Goal: Information Seeking & Learning: Learn about a topic

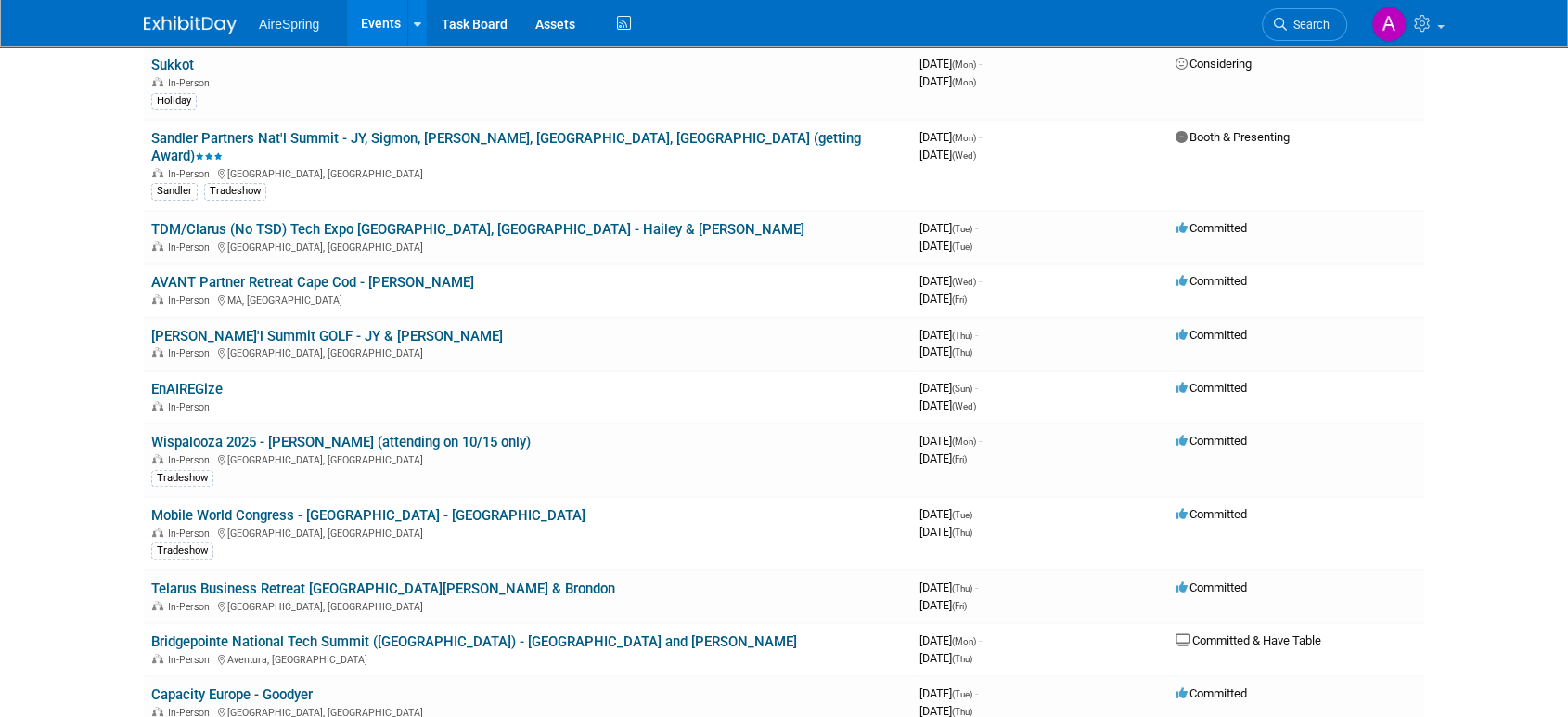
scroll to position [495, 0]
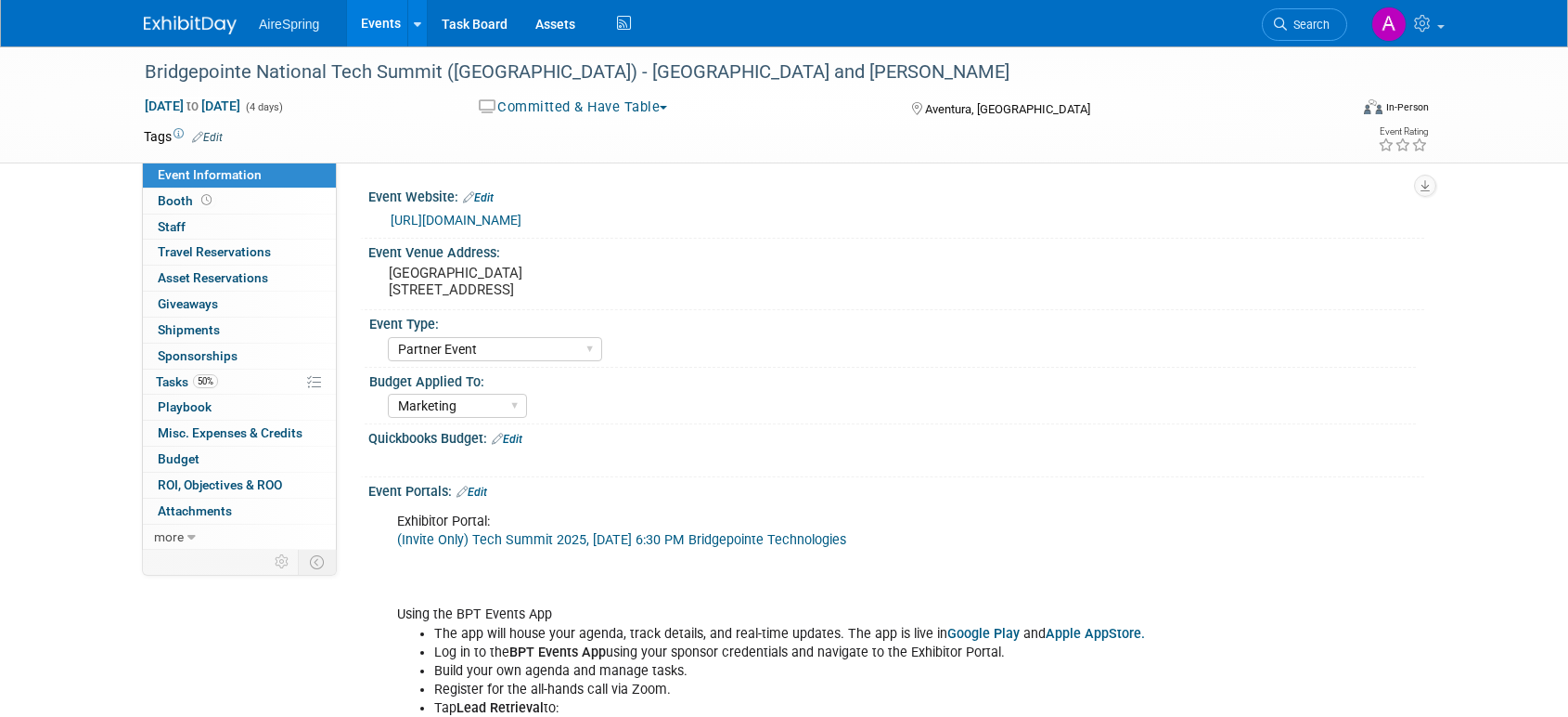
select select "Partner Event"
select select "Marketing"
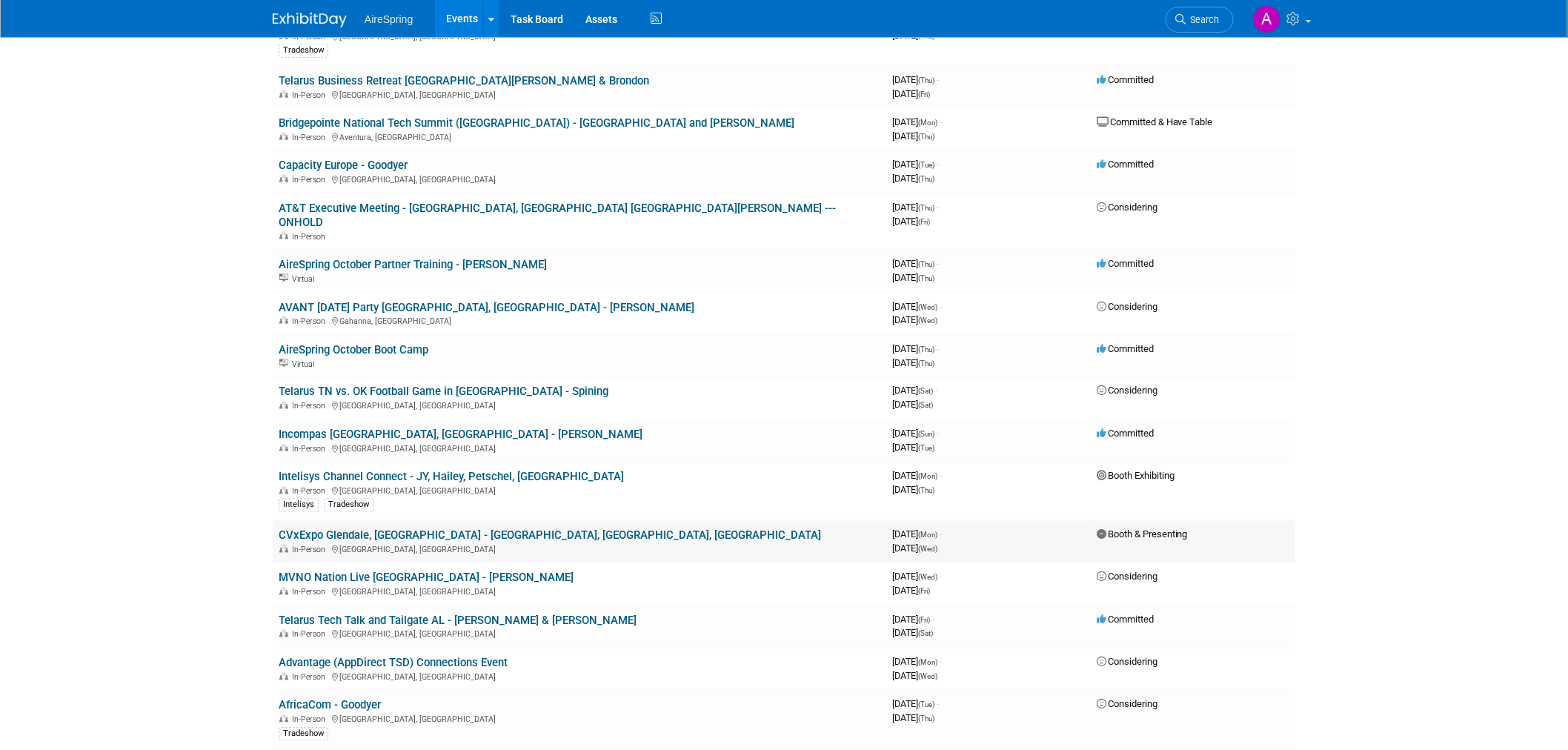
scroll to position [824, 0]
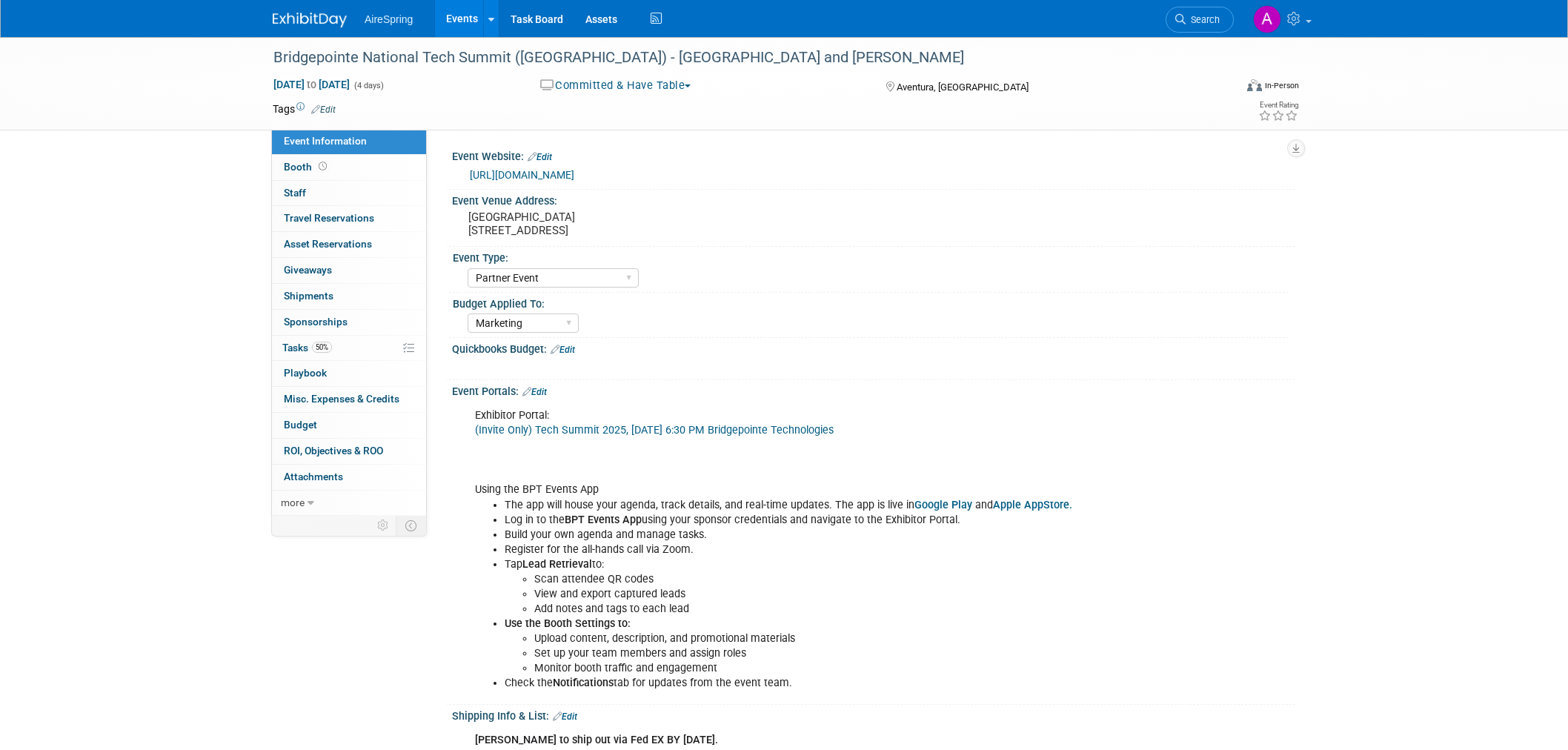
select select "Partner Event"
select select "Marketing"
click at [734, 480] on div "Exhibitor Portal: (Invite Only) Tech Summit 2025, Sun, Oct 19th, 2025 @ 6:30 PM…" at bounding box center [798, 550] width 667 height 298
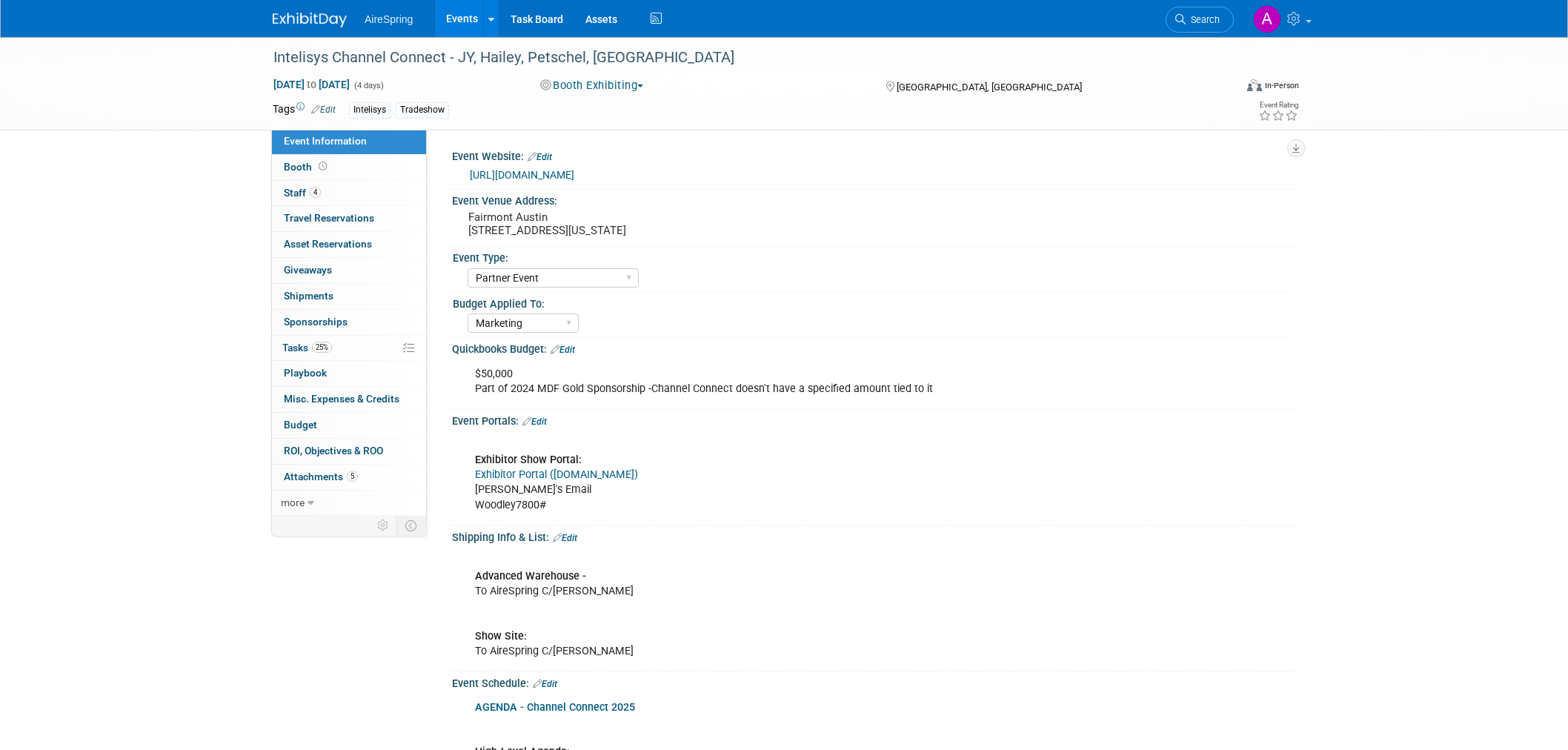
select select "Partner Event"
select select "Marketing"
click at [1109, 203] on div "Event Venue Address:" at bounding box center [873, 199] width 843 height 19
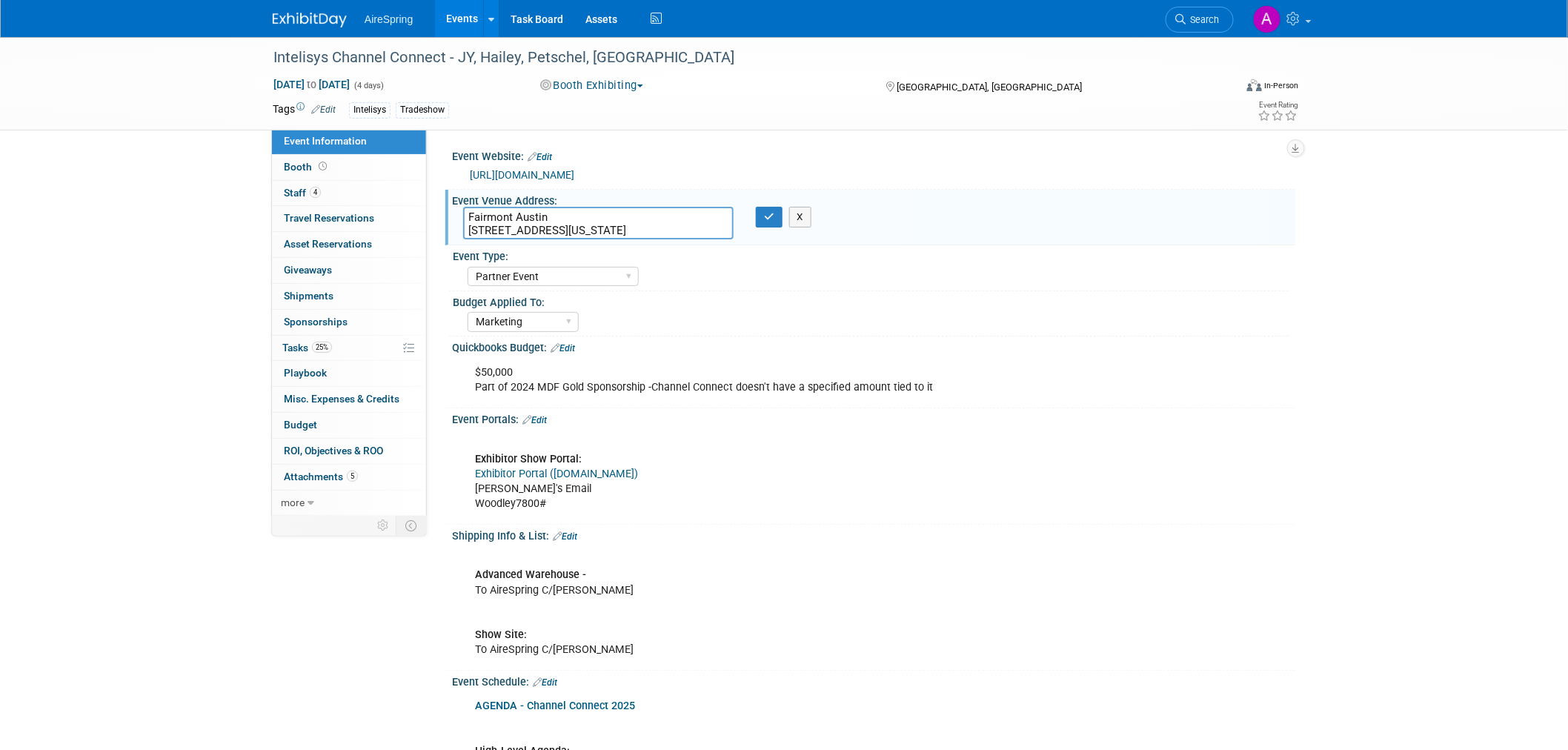
click at [1114, 381] on div "$50,000 Part of 2024 MDF Gold Sponsorship -Channel Connect doesn't have a speci…" at bounding box center [798, 380] width 667 height 44
click at [611, 229] on textarea "Fairmont Austin 101 Red River St, Austin, Texas, 78701" at bounding box center [598, 223] width 270 height 33
drag, startPoint x: 664, startPoint y: 230, endPoint x: 441, endPoint y: 231, distance: 223.0
click at [441, 231] on div "Event Website: Edit https://events.intelisys.com/event/icc25/summary Event Venu…" at bounding box center [861, 323] width 869 height 388
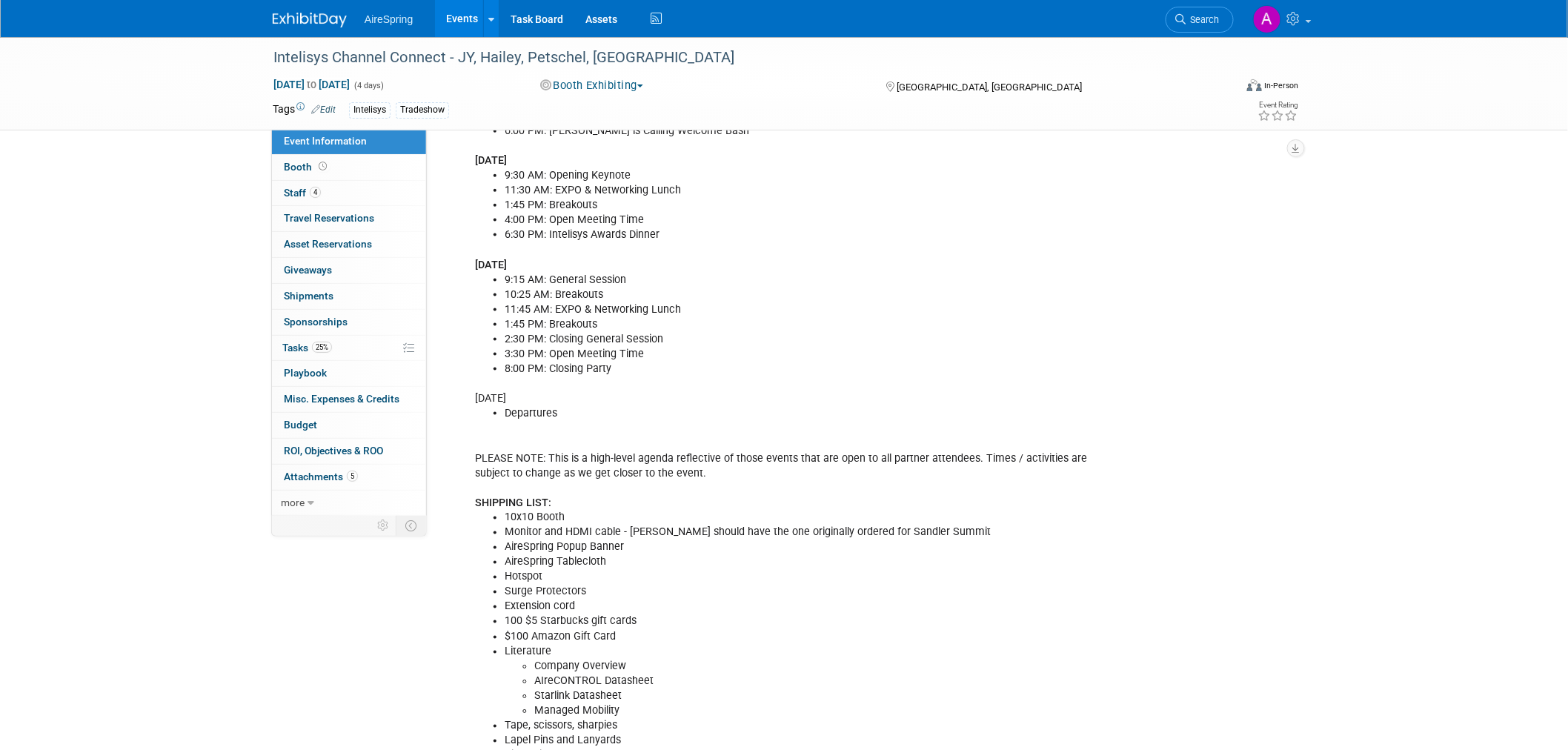
scroll to position [659, 0]
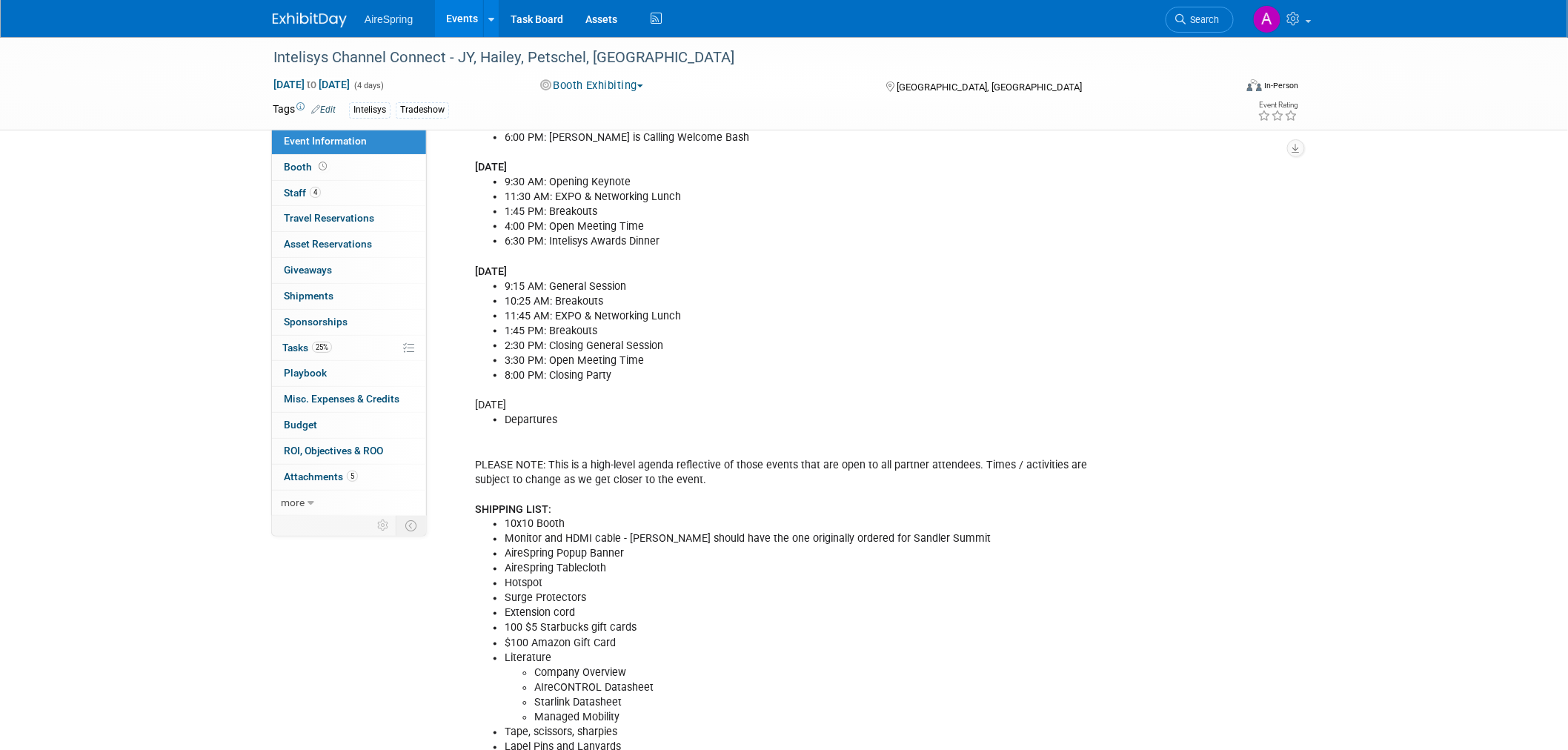
click at [699, 339] on li "2:30 PM: Closing General Session" at bounding box center [814, 346] width 619 height 15
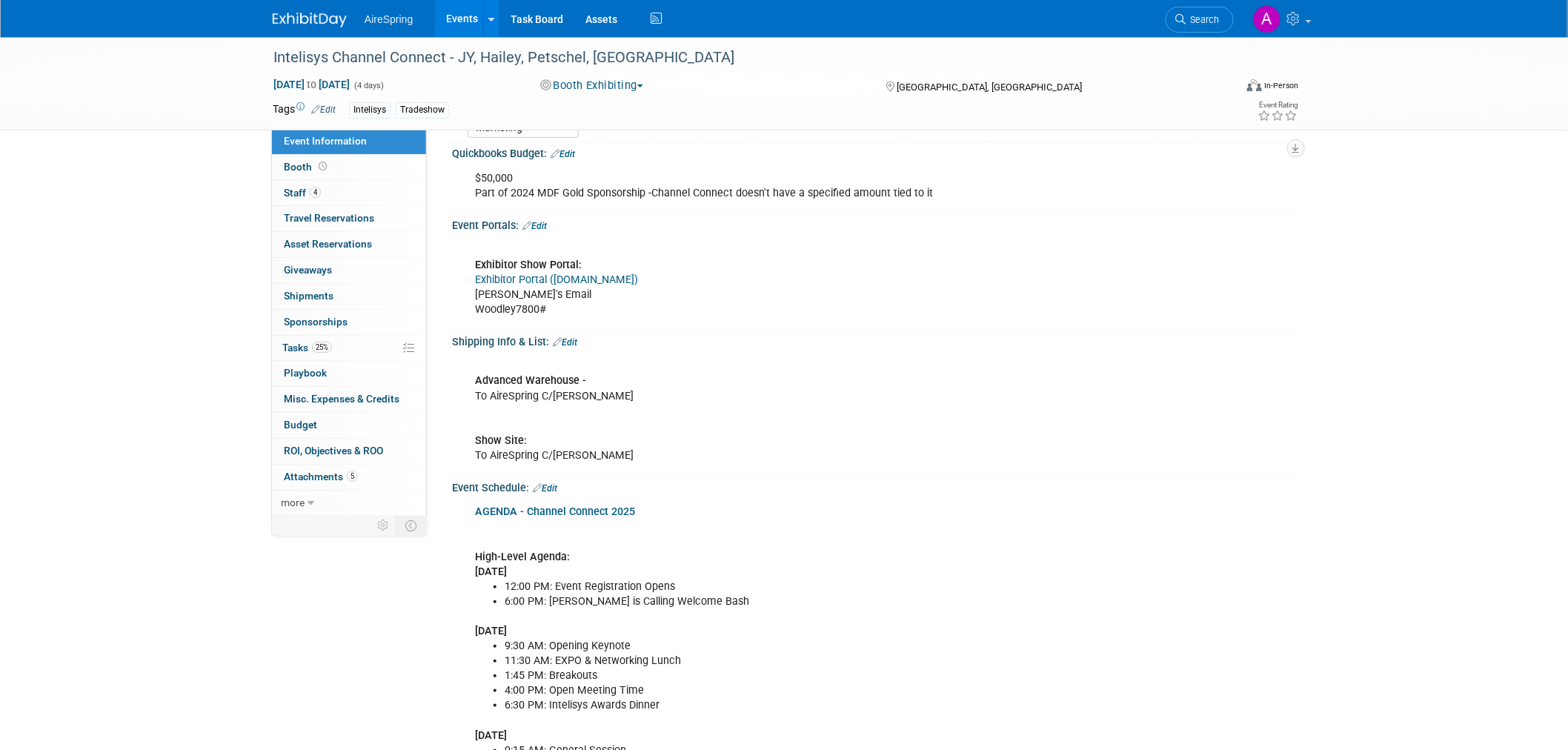
scroll to position [0, 0]
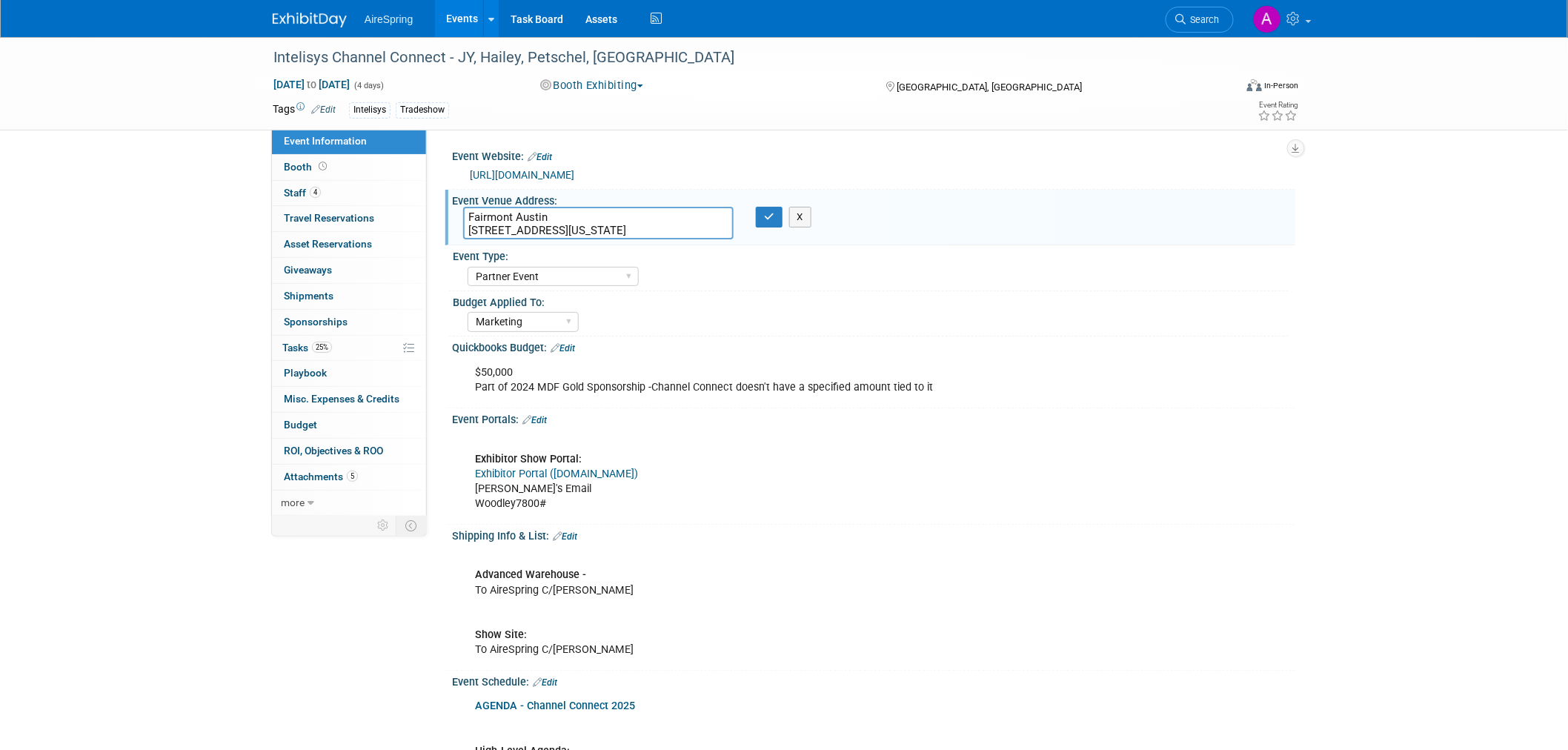
drag, startPoint x: 275, startPoint y: 52, endPoint x: 441, endPoint y: 50, distance: 166.0
click at [441, 50] on div "Intelisys Channel Connect - JY, Hailey, Petschel, [GEOGRAPHIC_DATA]" at bounding box center [739, 57] width 943 height 26
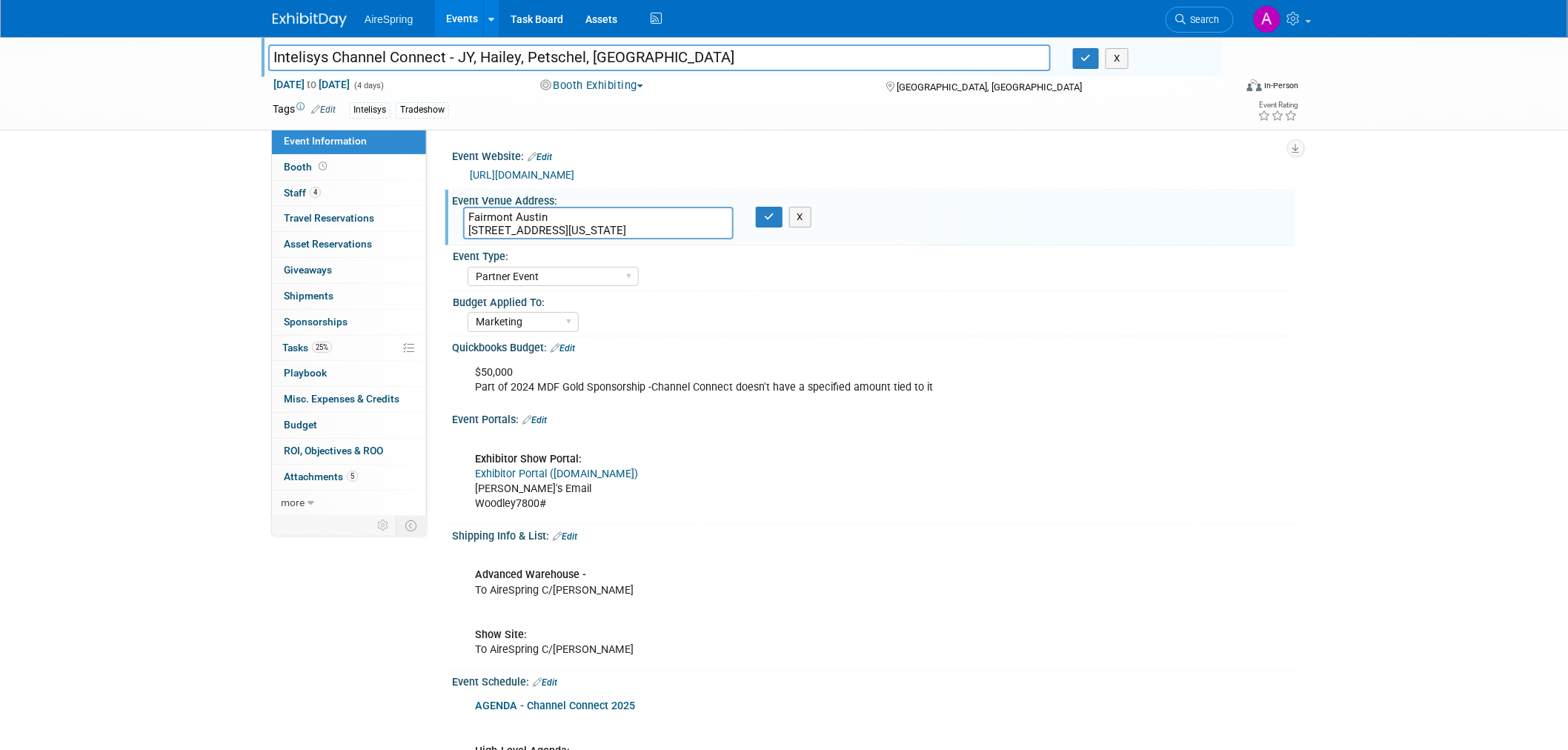
drag, startPoint x: 446, startPoint y: 55, endPoint x: 252, endPoint y: 55, distance: 194.0
click at [252, 55] on div "Intelisys Channel Connect - JY, Hailey, Petschel, Toscano Intelisys Channel Con…" at bounding box center [784, 84] width 1568 height 94
click at [1020, 243] on div "Event Venue Address: Fairmont Austin 101 Red River St, Austin, Texas, 78701 Fai…" at bounding box center [870, 218] width 850 height 57
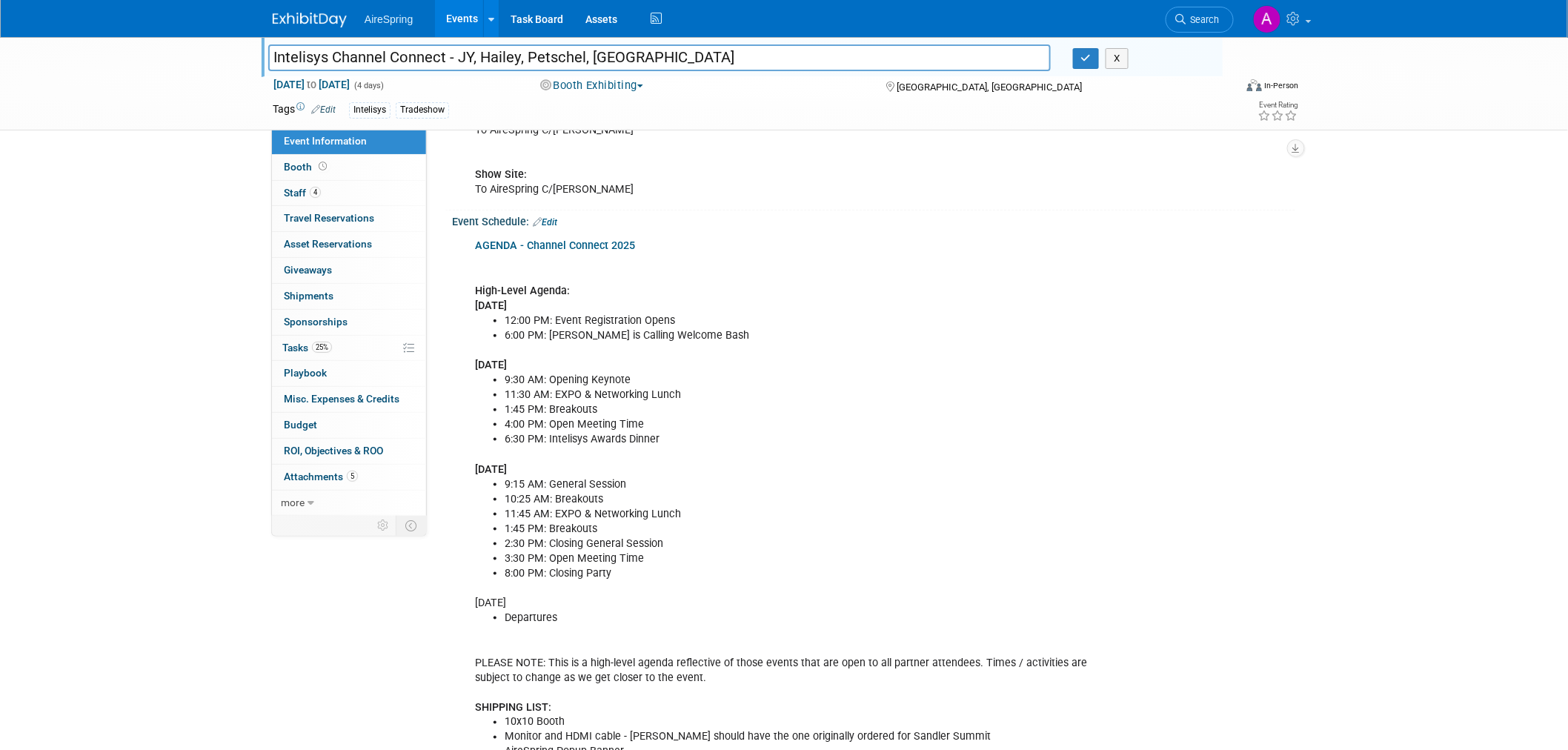
scroll to position [411, 0]
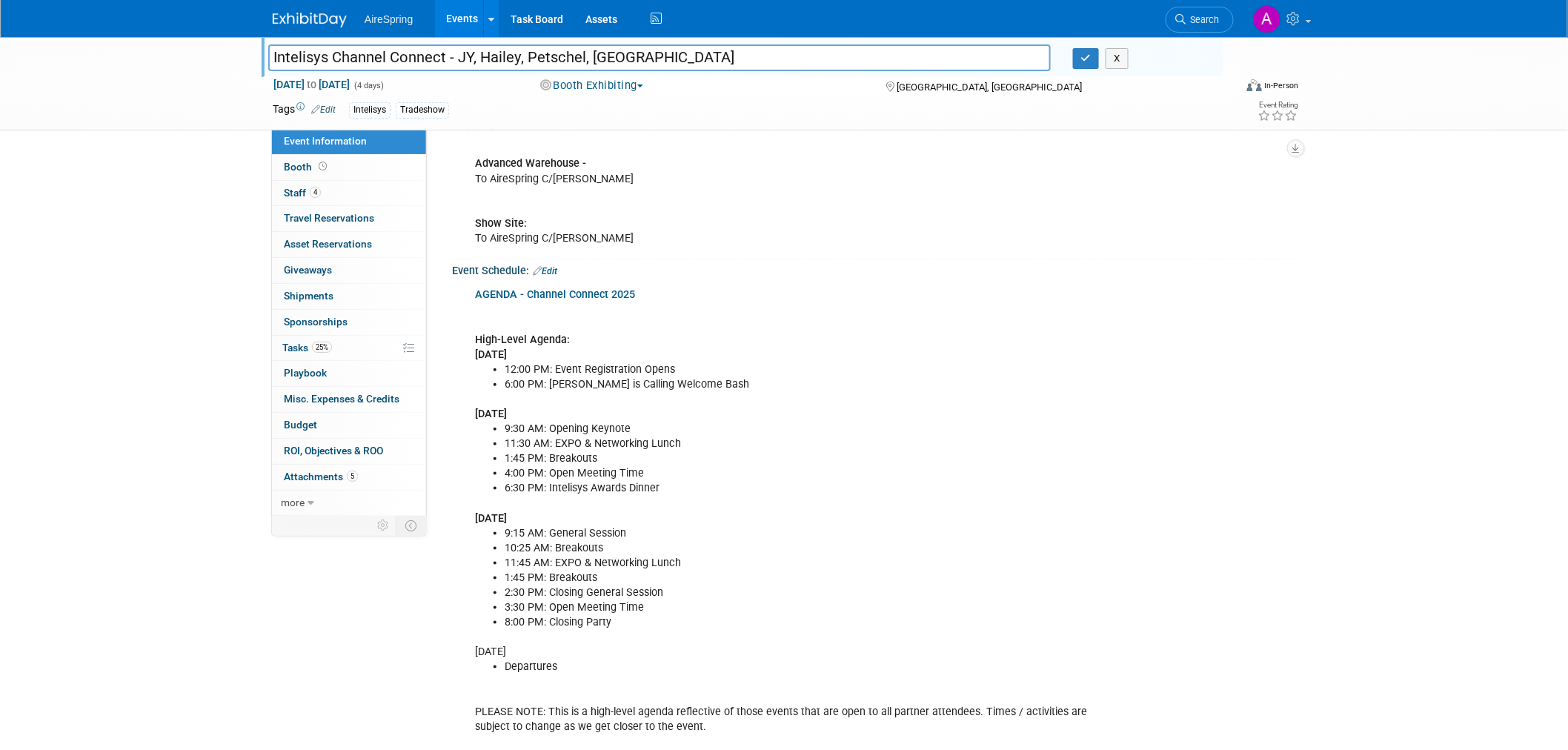
click at [512, 168] on div "Advanced Warehouse - To AireSpring C/O Freeman Show Site: To AireSpring C/O Fre…" at bounding box center [798, 194] width 667 height 119
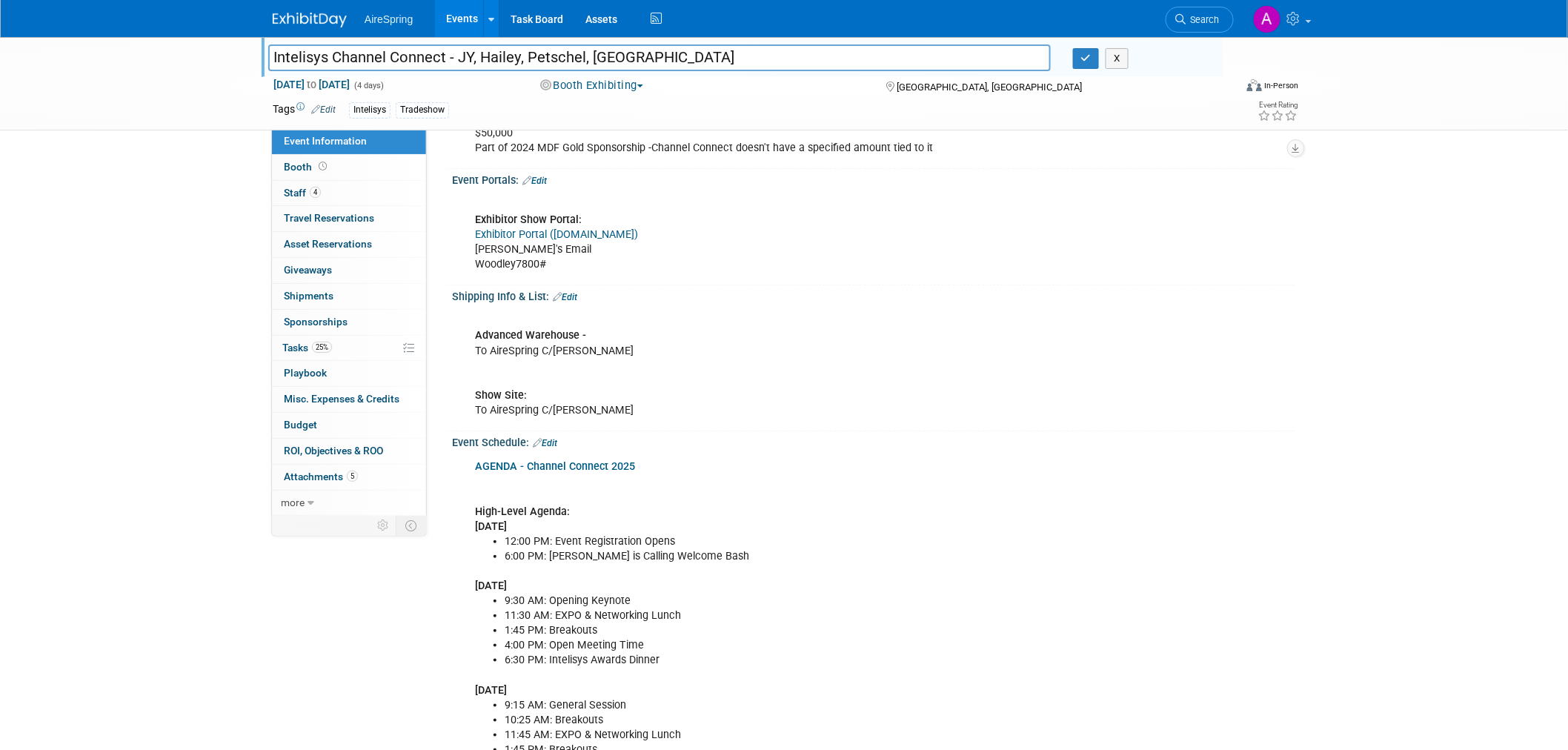
scroll to position [0, 0]
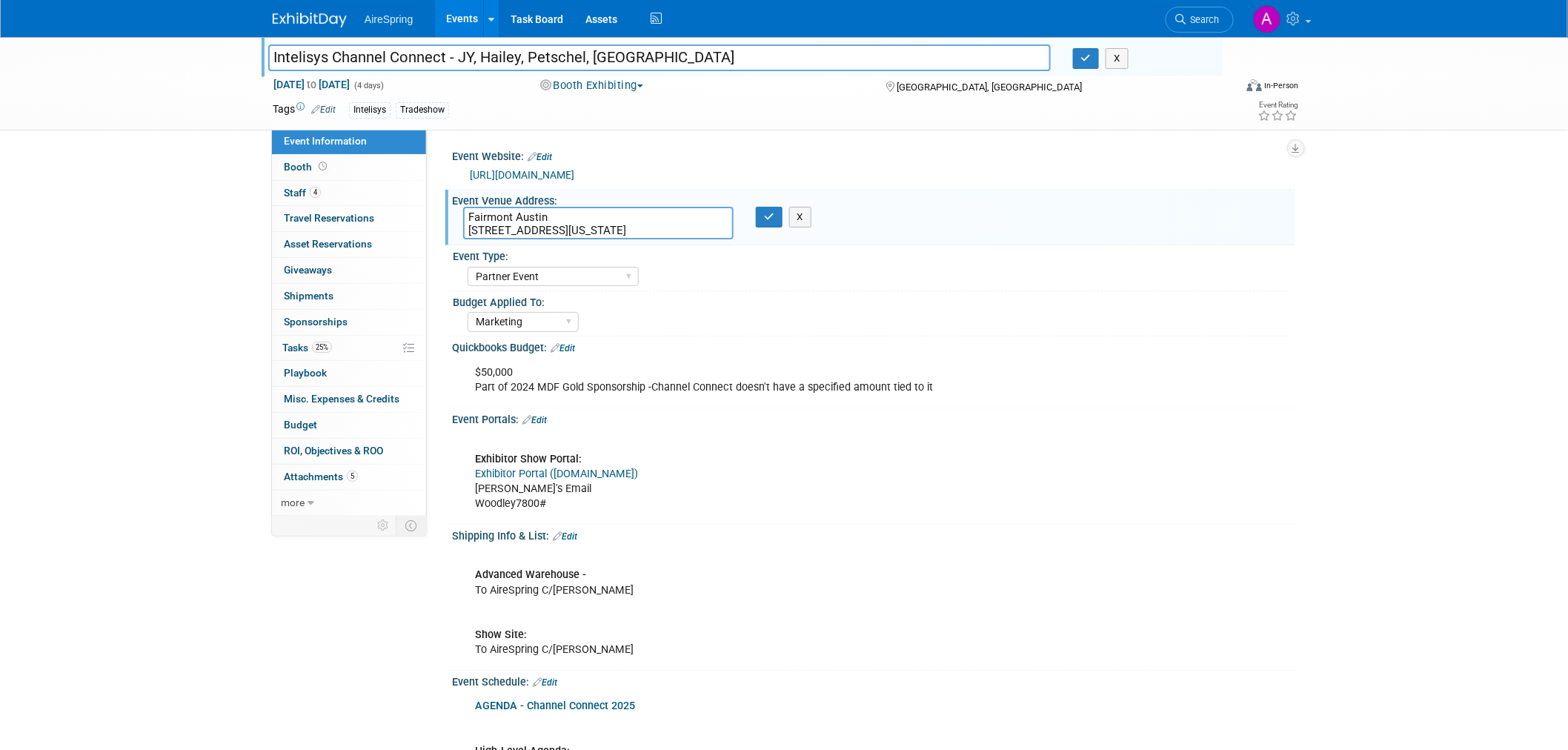
click at [589, 224] on textarea "Fairmont Austin 101 Red River St, Austin, Texas, 78701" at bounding box center [598, 223] width 270 height 33
drag, startPoint x: 653, startPoint y: 227, endPoint x: 441, endPoint y: 238, distance: 212.3
click at [441, 238] on div "Event Website: Edit https://events.intelisys.com/event/icc25/summary Event Venu…" at bounding box center [861, 323] width 869 height 388
click at [1093, 284] on div "AireSpring Event AireSpring Internal Partner Event Training Tradeshow - Exhibit…" at bounding box center [878, 275] width 821 height 24
click at [1287, 433] on div "Exhibitor Show Portal: Exhibitor Portal (cvent.com) Nat's Email Woodley7800# X" at bounding box center [873, 473] width 843 height 95
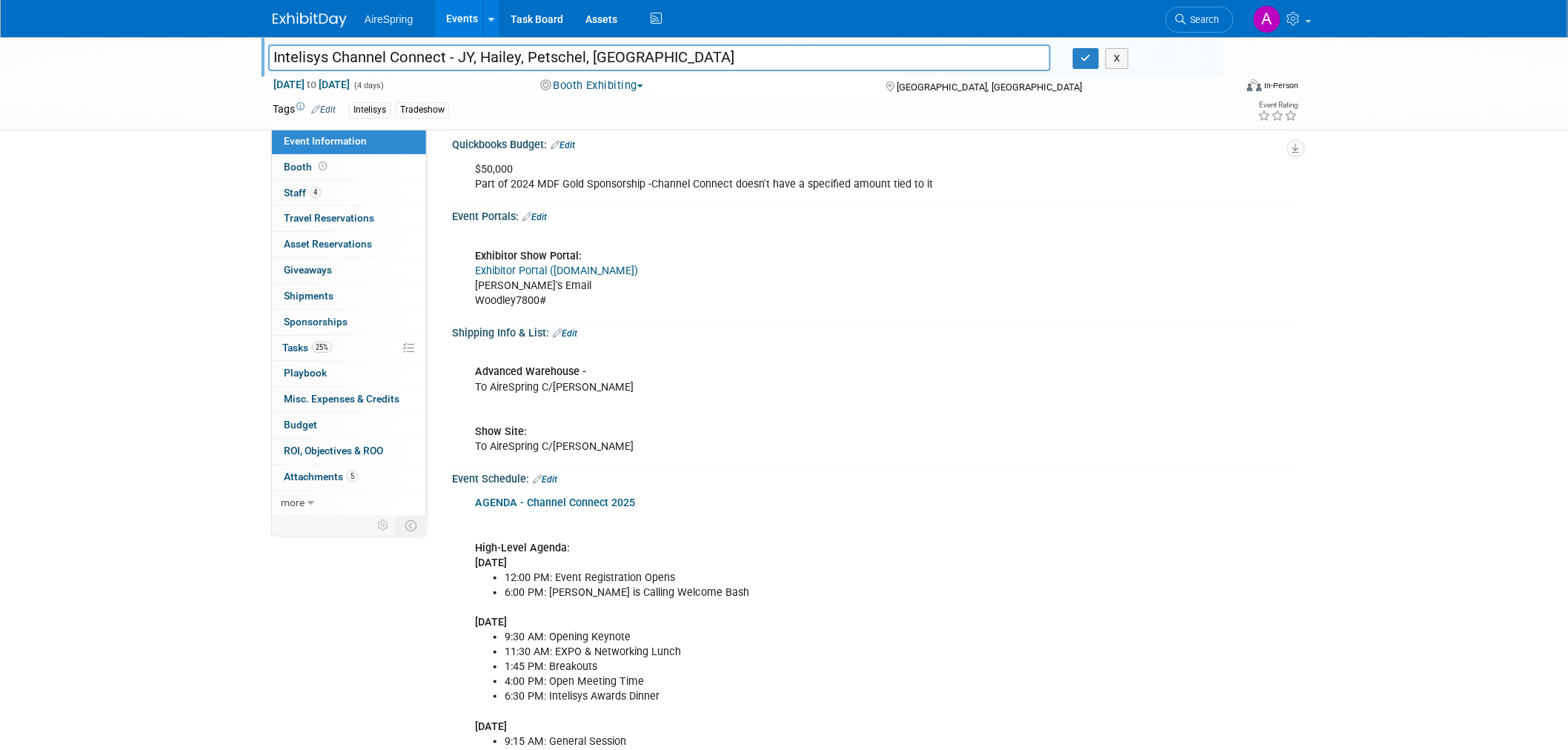
scroll to position [164, 0]
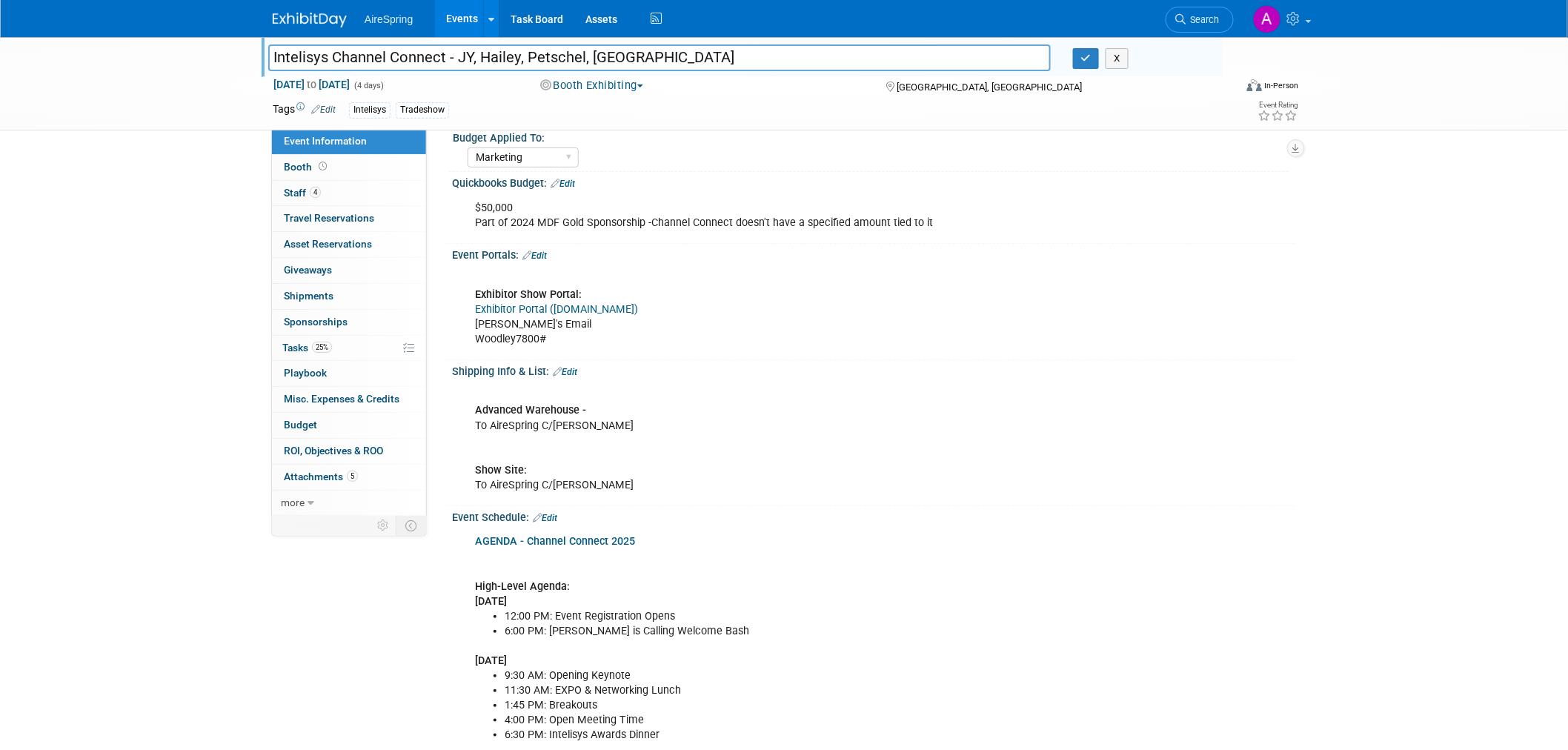
click at [1073, 345] on div "Exhibitor Show Portal: Exhibitor Portal (cvent.com) Nat's Email Woodley7800#" at bounding box center [798, 309] width 667 height 89
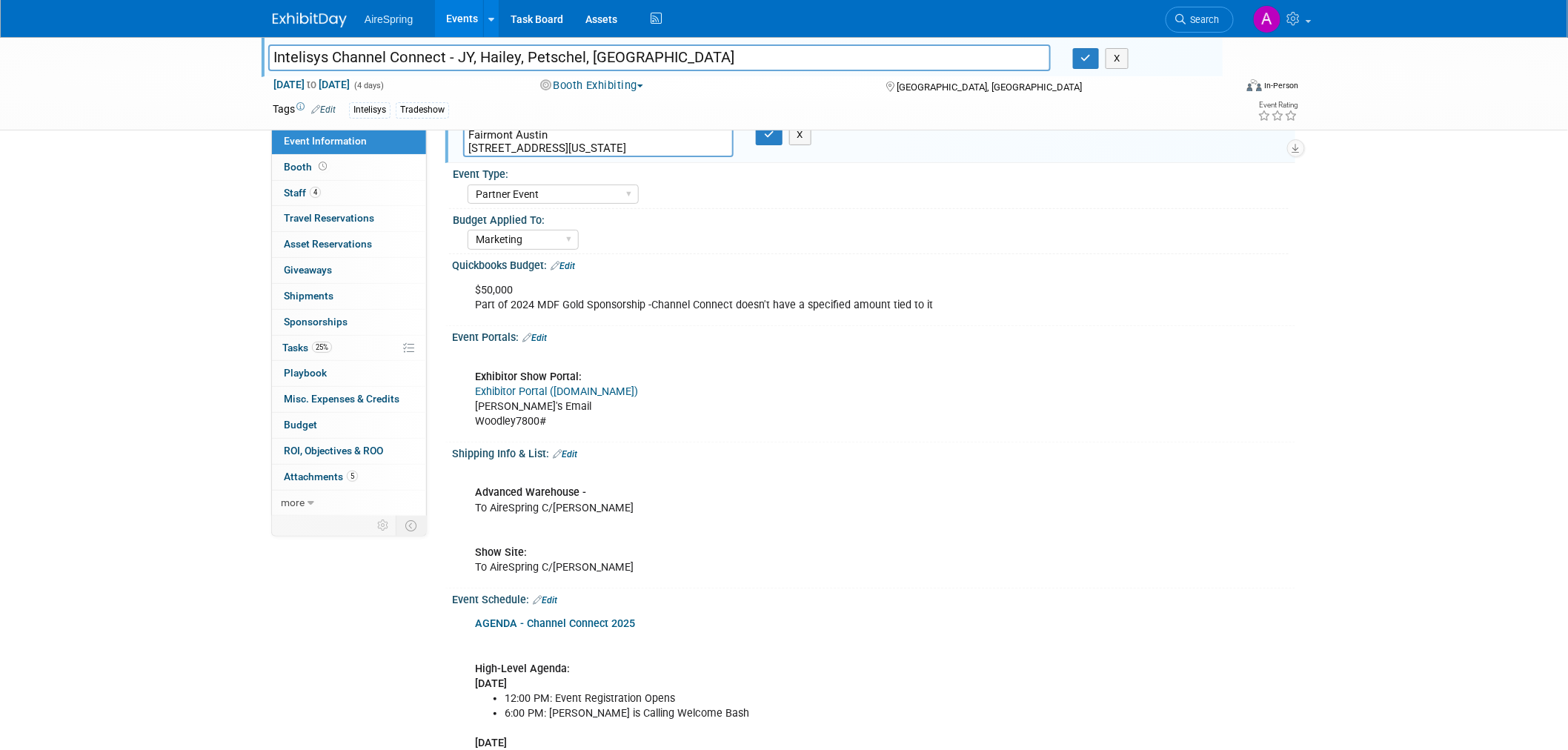
scroll to position [0, 0]
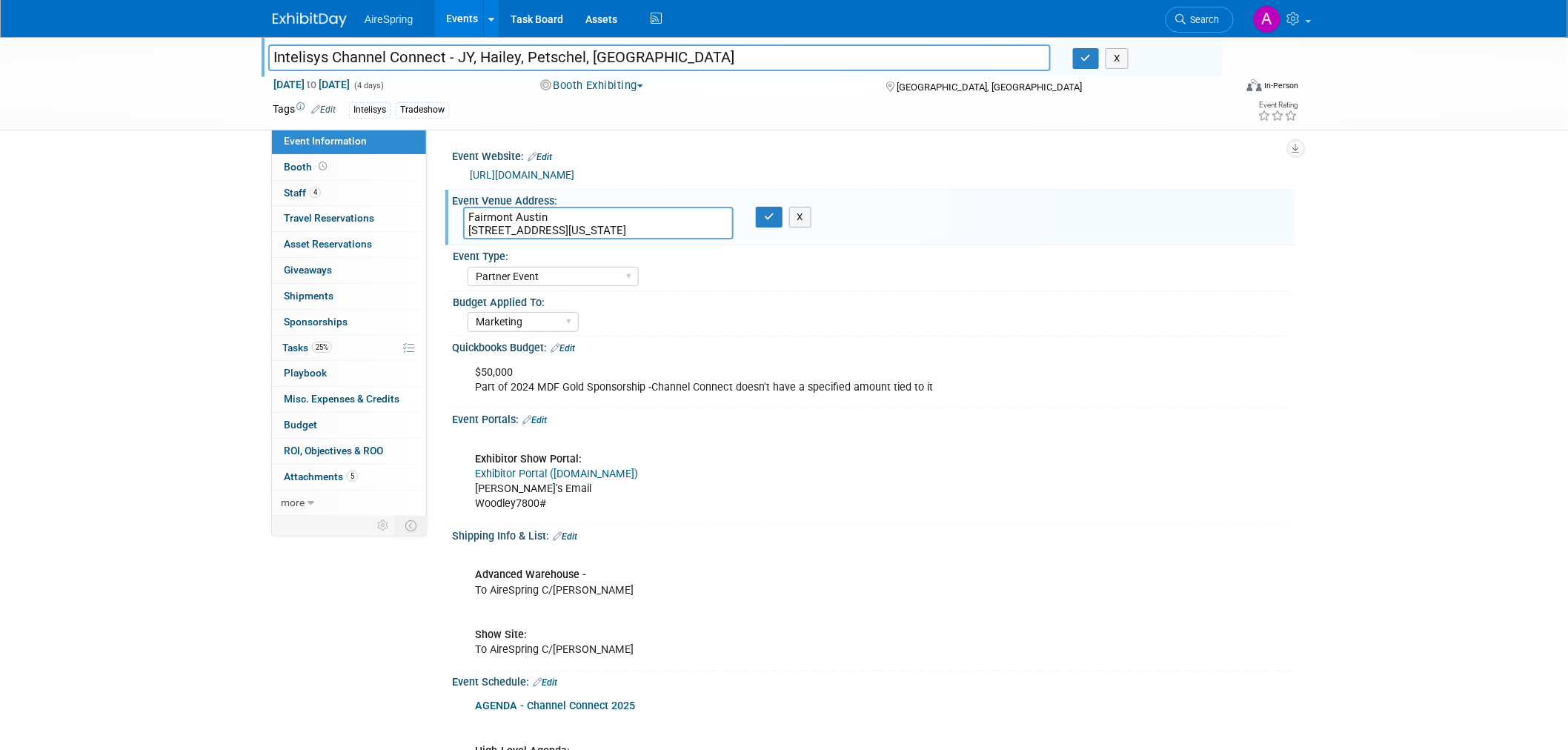
click at [1106, 360] on div "$50,000 Part of 2024 MDF Gold Sponsorship -Channel Connect doesn't have a speci…" at bounding box center [798, 380] width 667 height 44
click at [951, 218] on div "Event Venue Address: Fairmont Austin 101 Red River St, Austin, Texas, 78701 Fai…" at bounding box center [870, 218] width 850 height 57
click at [810, 216] on button "X" at bounding box center [801, 217] width 23 height 21
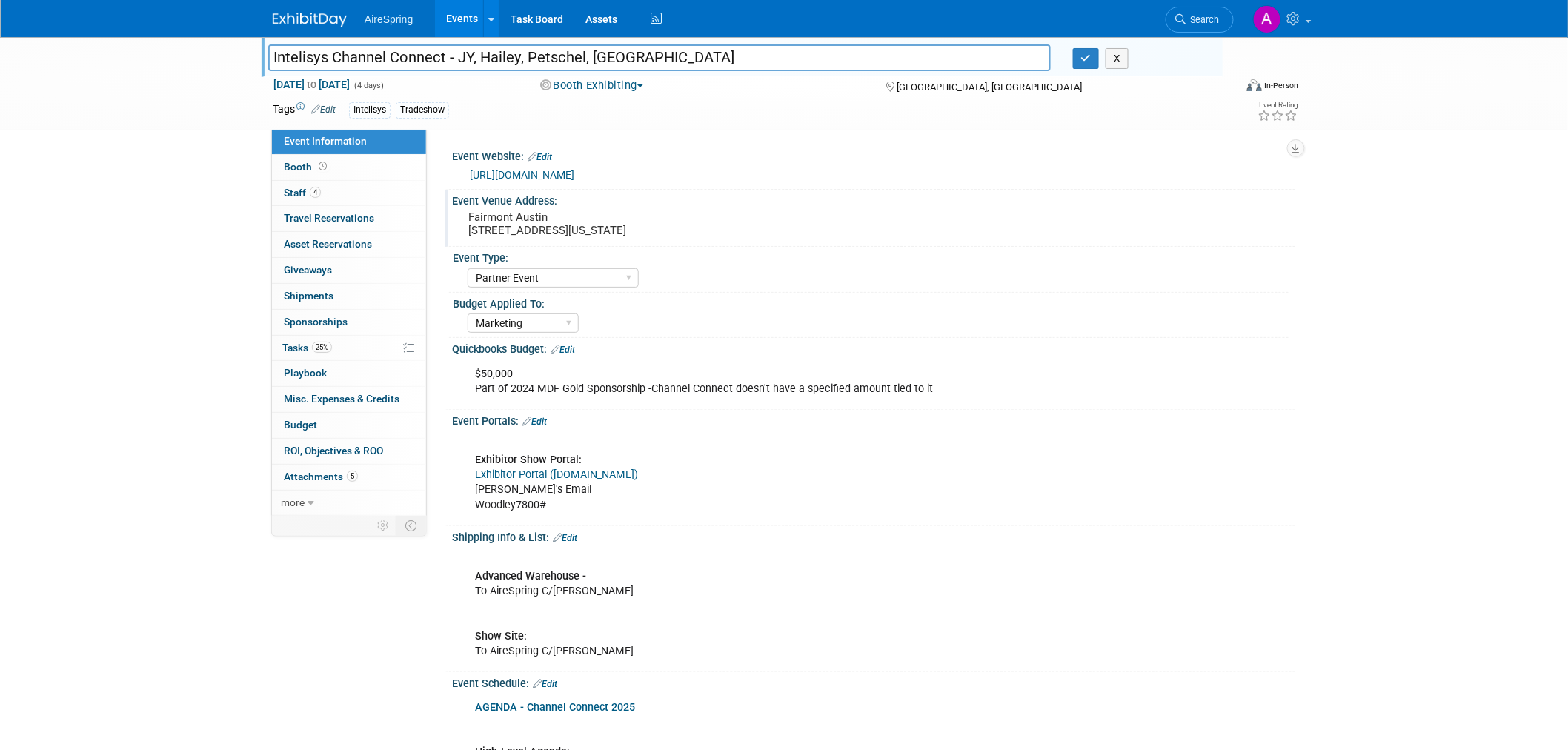
drag, startPoint x: 174, startPoint y: 242, endPoint x: 437, endPoint y: 329, distance: 277.0
click at [1047, 338] on div "Quickbooks Budget: Edit" at bounding box center [873, 347] width 843 height 19
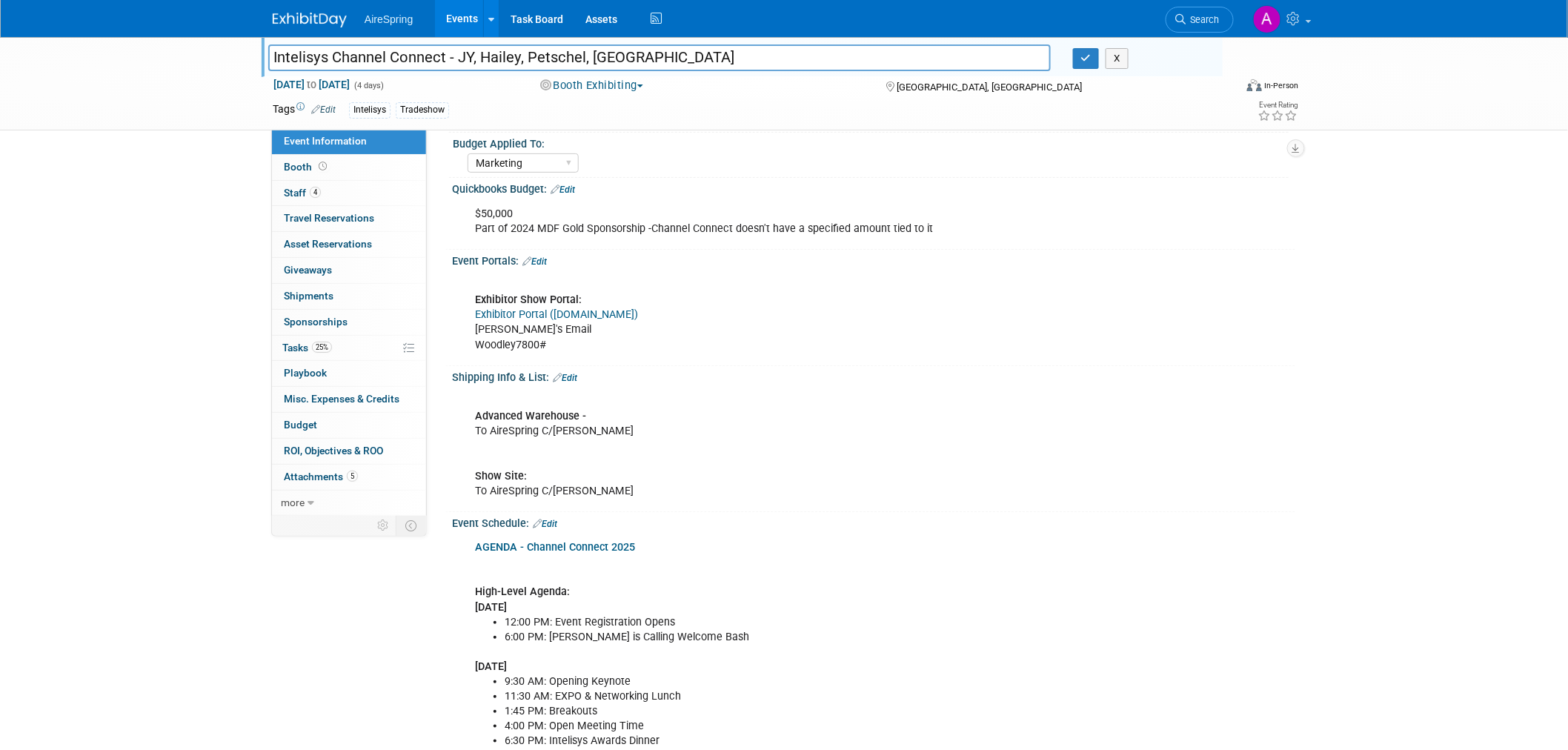
scroll to position [164, 0]
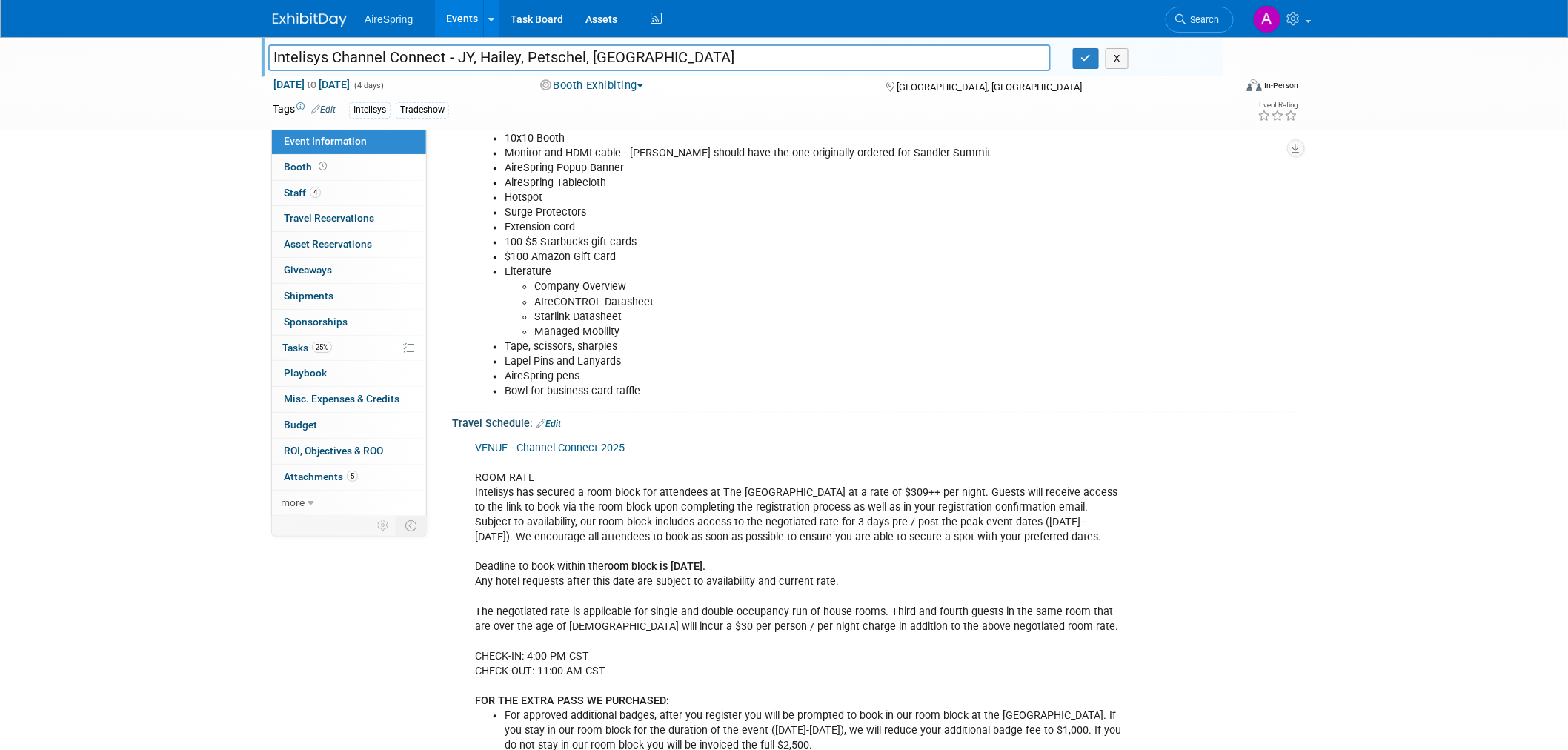
scroll to position [1153, 0]
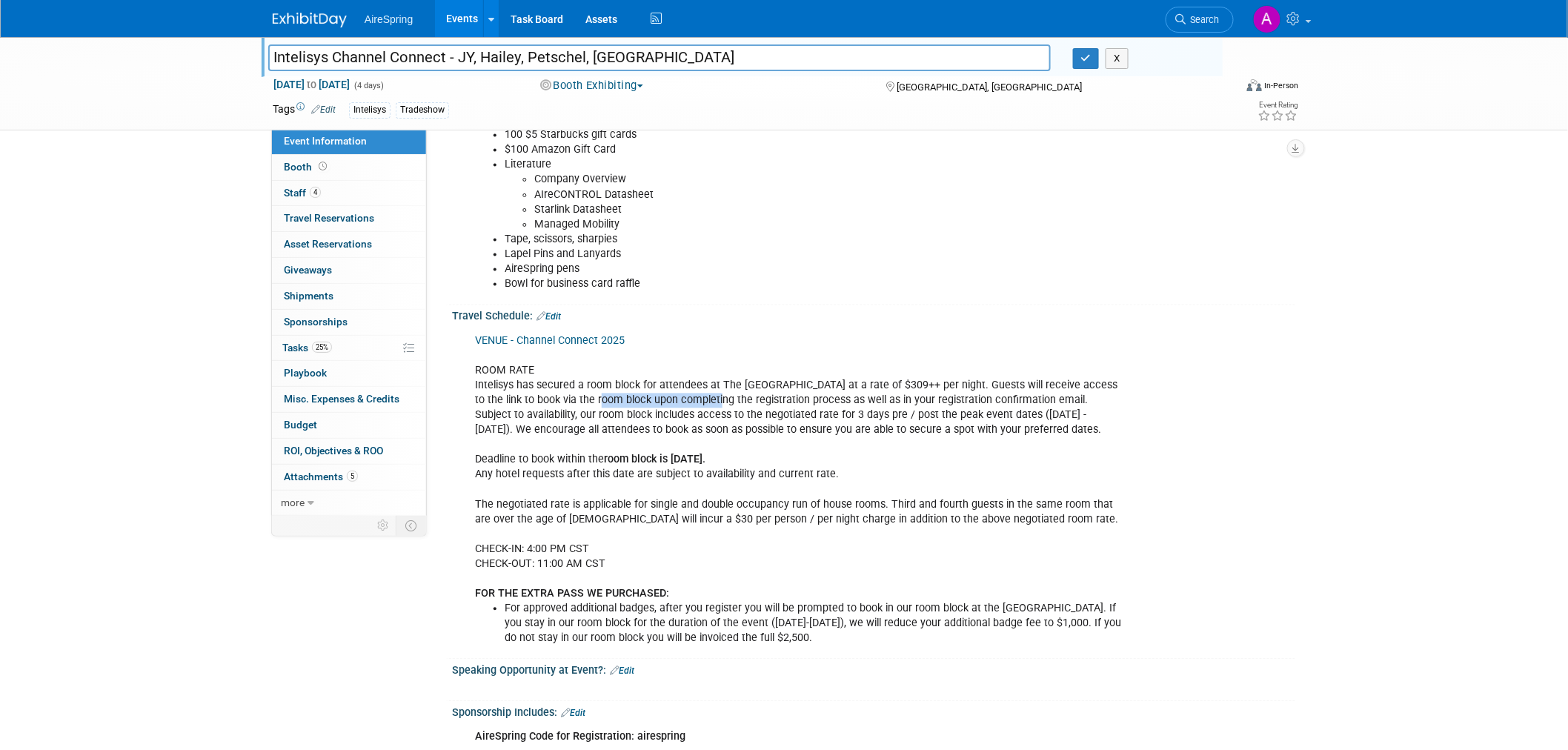
drag, startPoint x: 567, startPoint y: 397, endPoint x: 734, endPoint y: 396, distance: 167.0
click at [697, 397] on div "VENUE - Channel Connect 2025 ROOM RATE Intelisys has secured a room block for a…" at bounding box center [798, 490] width 667 height 328
click at [812, 390] on div "VENUE - Channel Connect 2025 ROOM RATE Intelisys has secured a room block for a…" at bounding box center [798, 490] width 667 height 328
drag, startPoint x: 502, startPoint y: 454, endPoint x: 557, endPoint y: 468, distance: 56.8
click at [557, 468] on div "VENUE - Channel Connect 2025 ROOM RATE Intelisys has secured a room block for a…" at bounding box center [798, 490] width 667 height 328
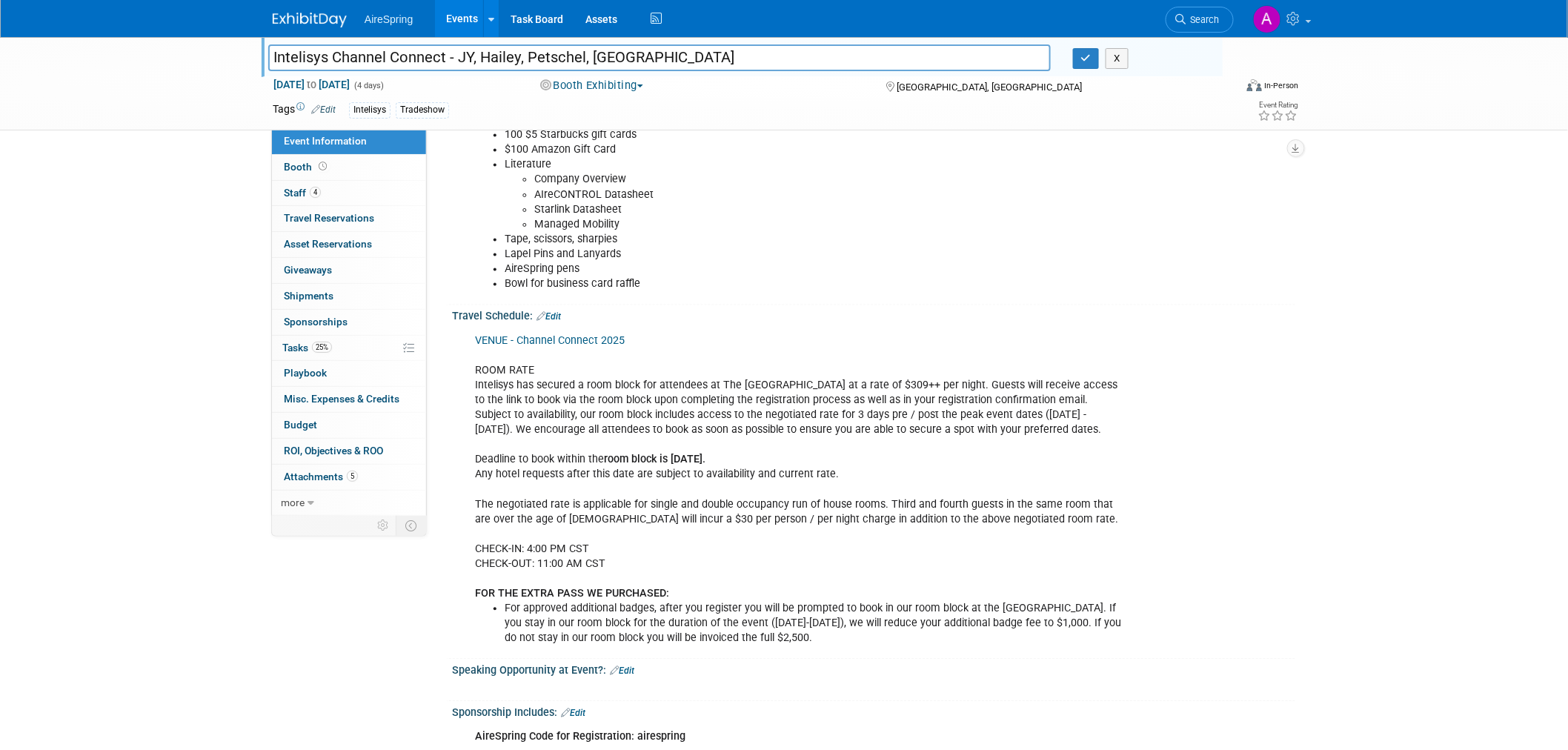
click at [551, 479] on div "VENUE - Channel Connect 2025 ROOM RATE Intelisys has secured a room block for a…" at bounding box center [798, 490] width 667 height 328
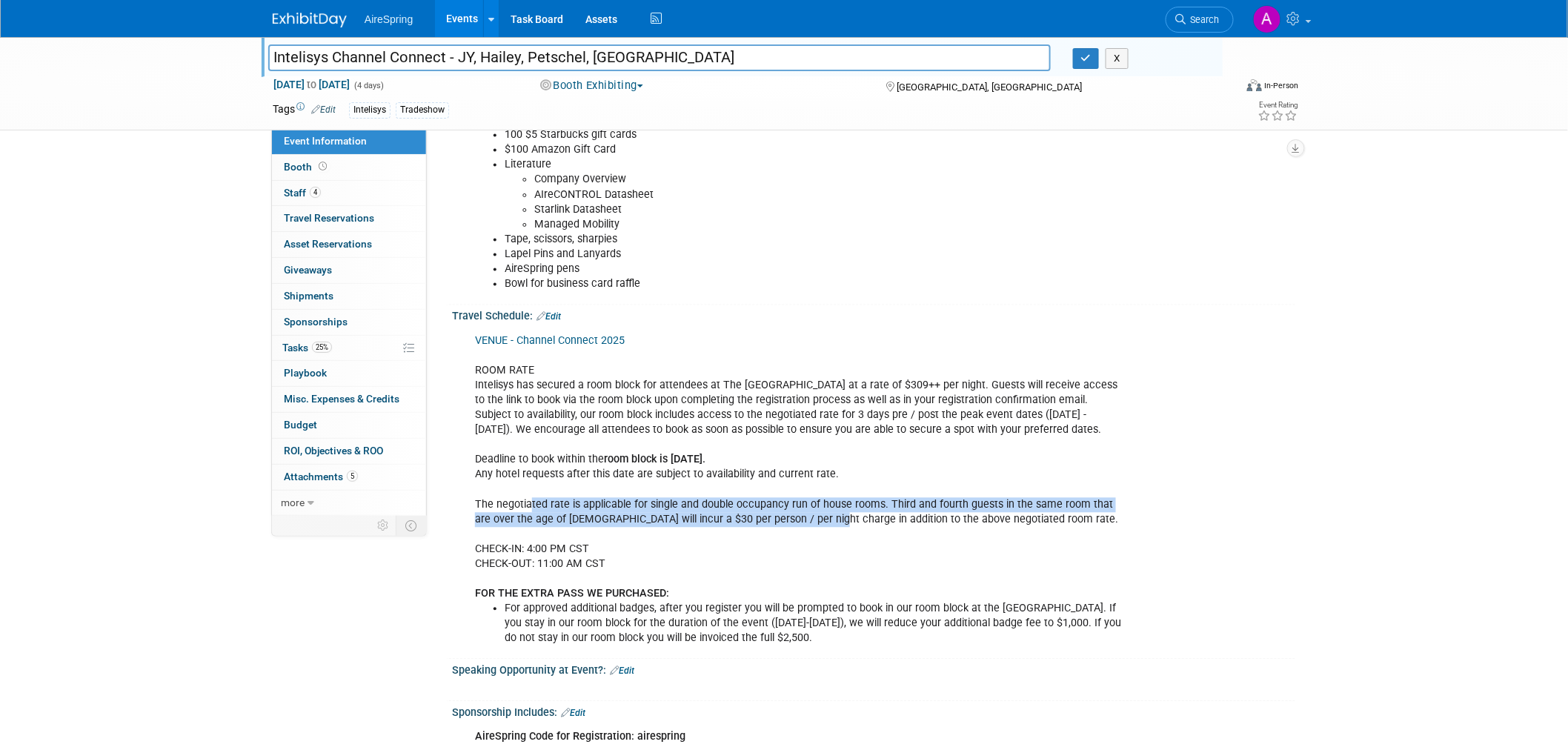
drag, startPoint x: 530, startPoint y: 498, endPoint x: 808, endPoint y: 513, distance: 278.4
click at [803, 513] on div "VENUE - Channel Connect 2025 ROOM RATE Intelisys has secured a room block for a…" at bounding box center [798, 490] width 667 height 328
click at [779, 509] on div "VENUE - Channel Connect 2025 ROOM RATE Intelisys has secured a room block for a…" at bounding box center [798, 490] width 667 height 328
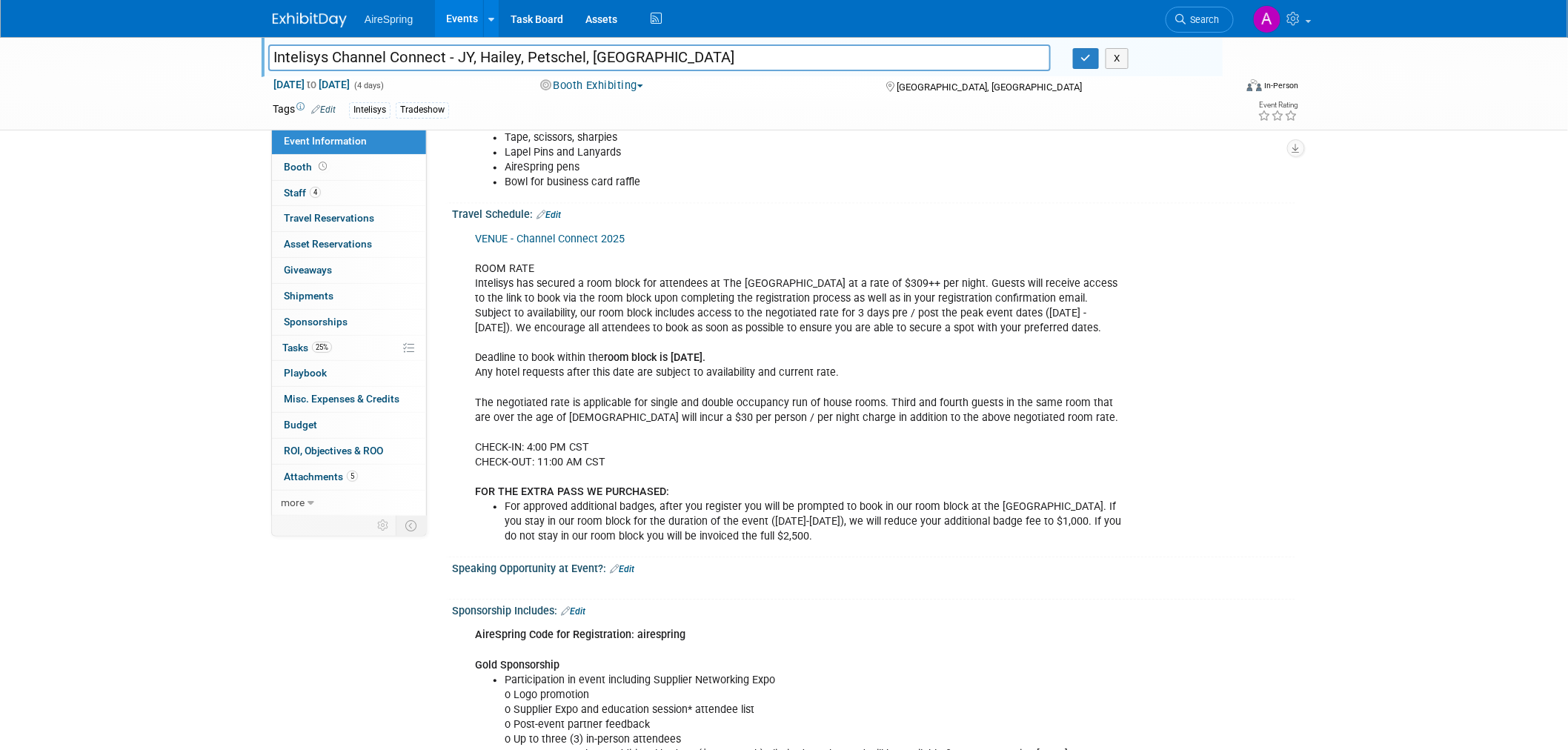
scroll to position [1254, 0]
click at [1089, 418] on div "VENUE - Channel Connect 2025 ROOM RATE Intelisys has secured a room block for a…" at bounding box center [798, 389] width 667 height 328
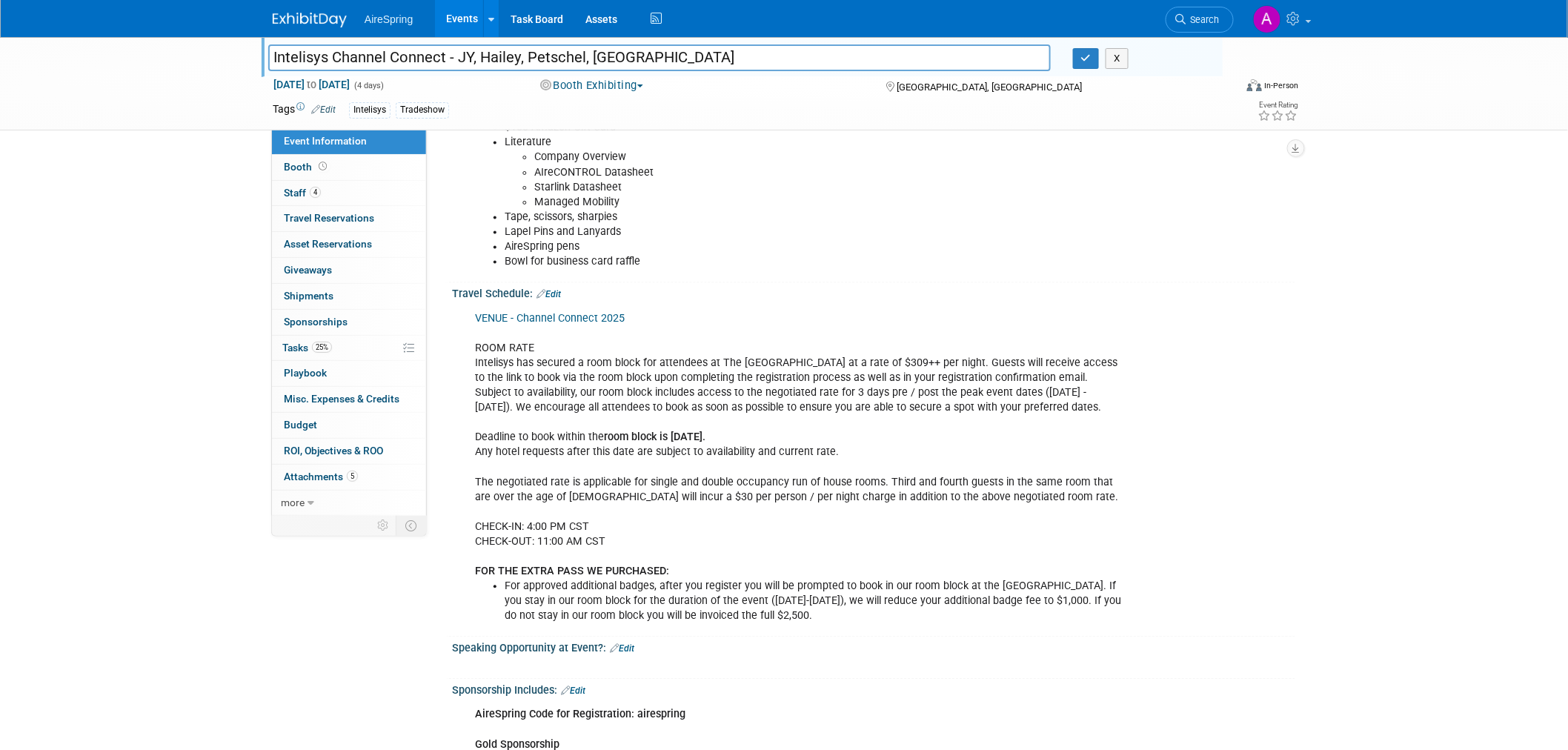
scroll to position [1235, 0]
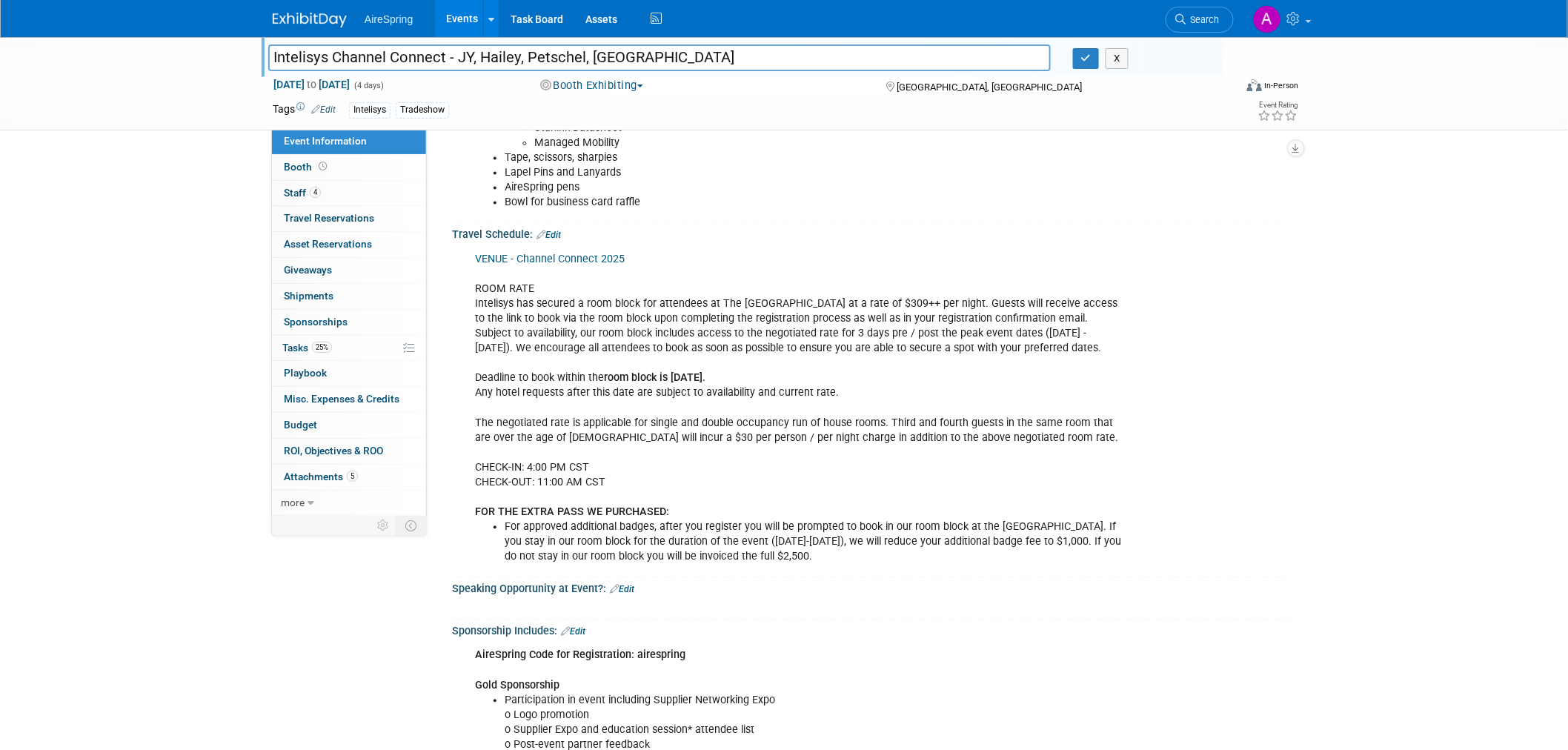
drag, startPoint x: 1129, startPoint y: 329, endPoint x: 1117, endPoint y: 338, distance: 15.0
click at [1129, 329] on div "VENUE - Channel Connect 2025 ROOM RATE Intelisys has secured a room block for a…" at bounding box center [798, 408] width 667 height 328
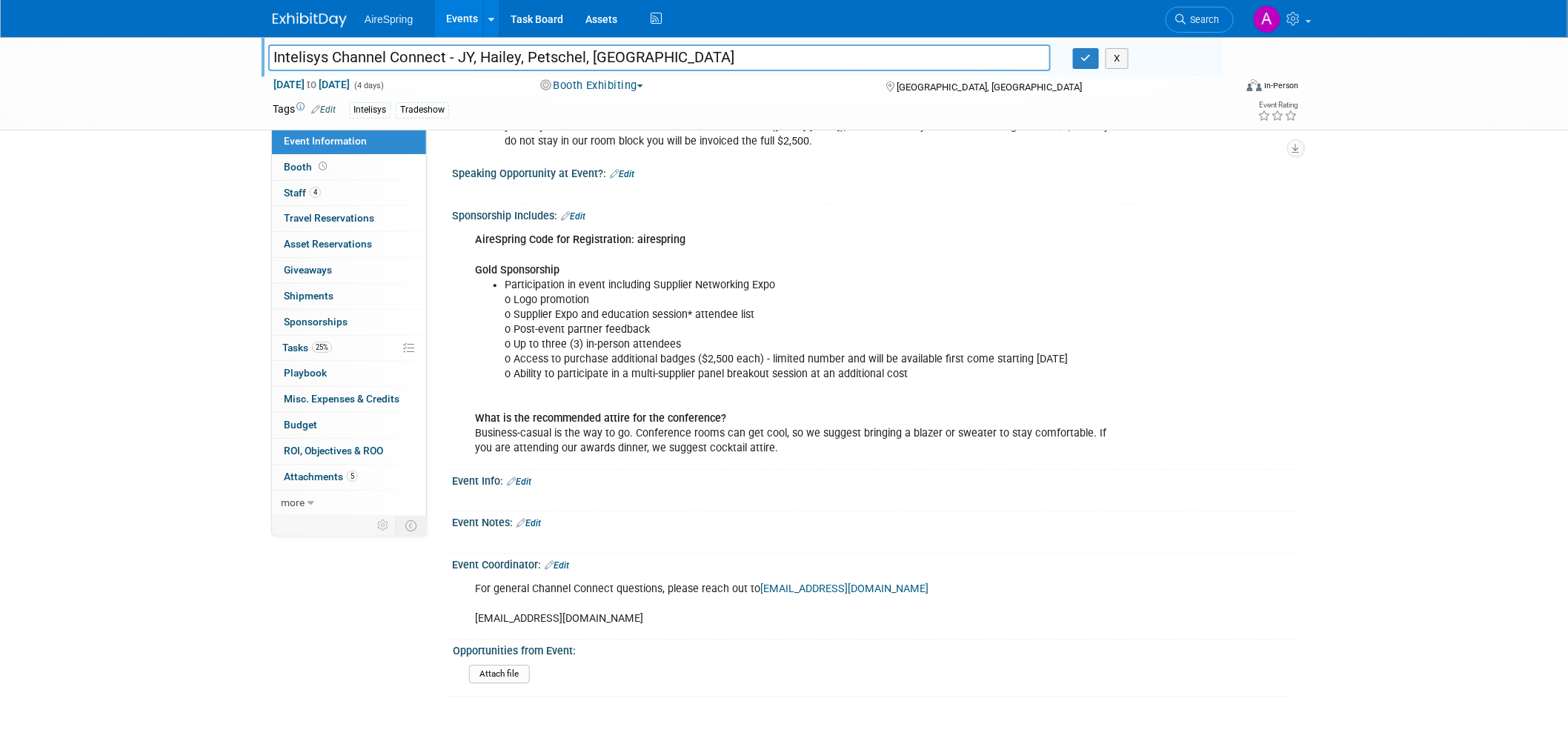
scroll to position [1730, 0]
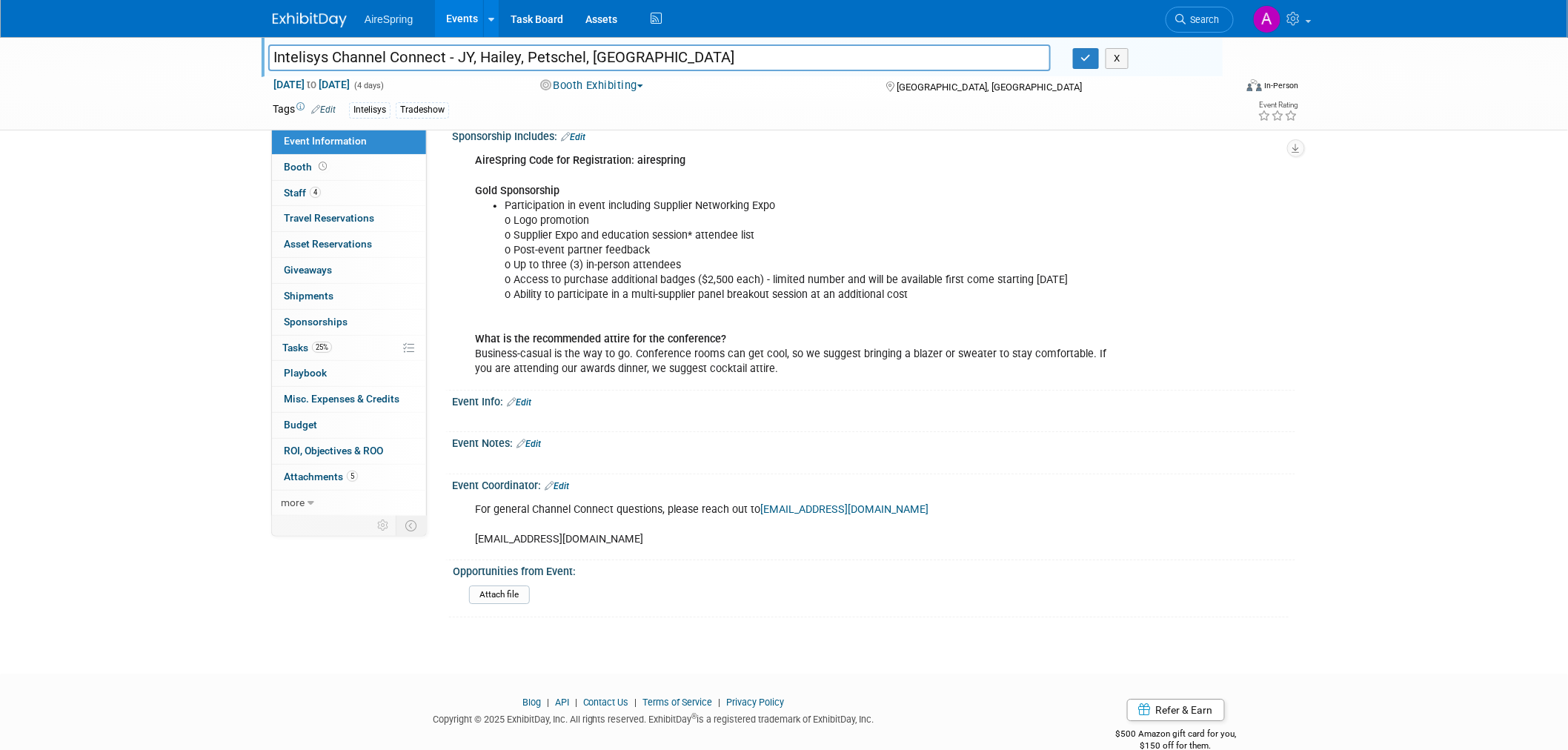
click at [1173, 349] on div "AireSpring Code for Registration: airespring Gold Sponsorship Participation in …" at bounding box center [873, 264] width 843 height 243
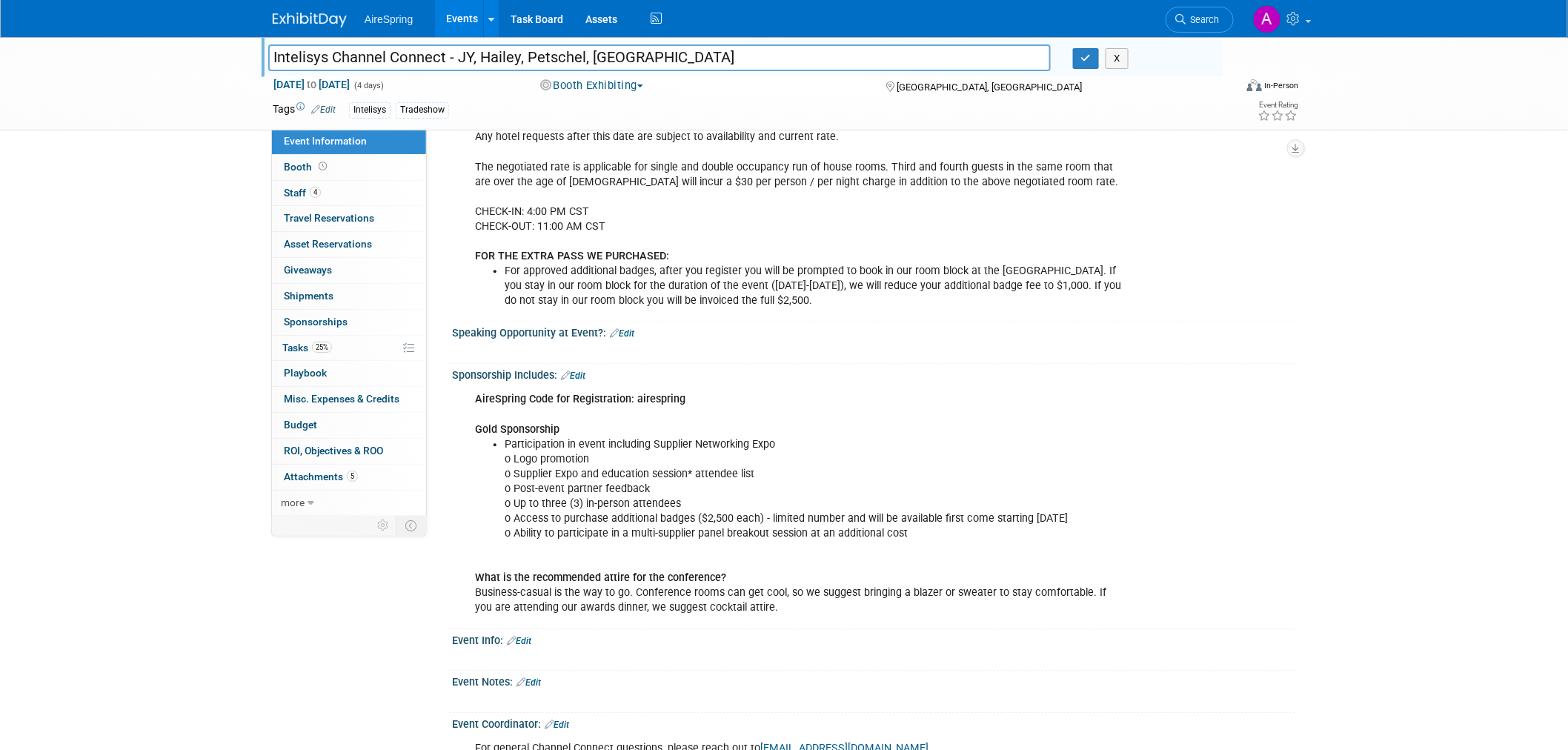
scroll to position [1483, 0]
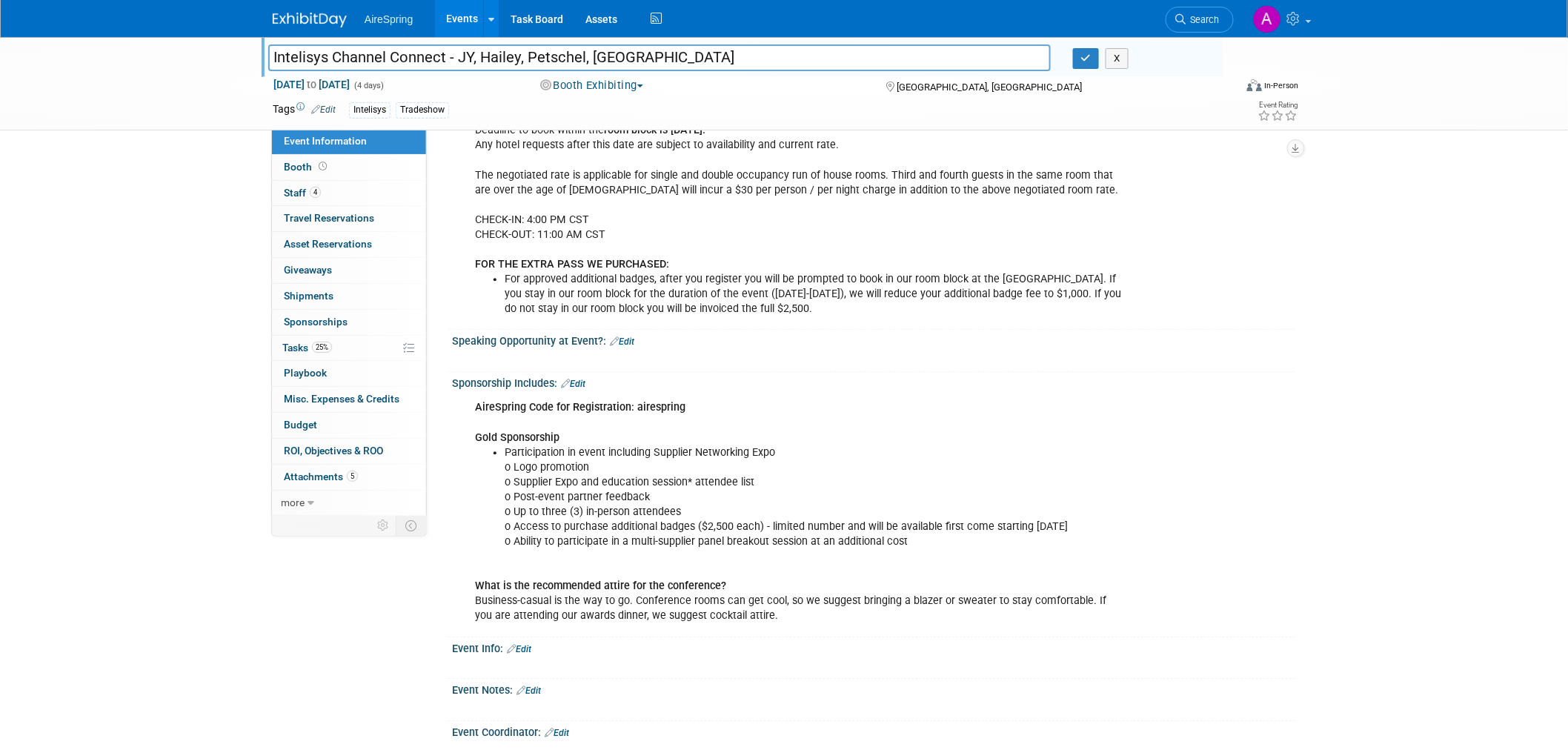
click at [1115, 352] on div at bounding box center [798, 359] width 667 height 15
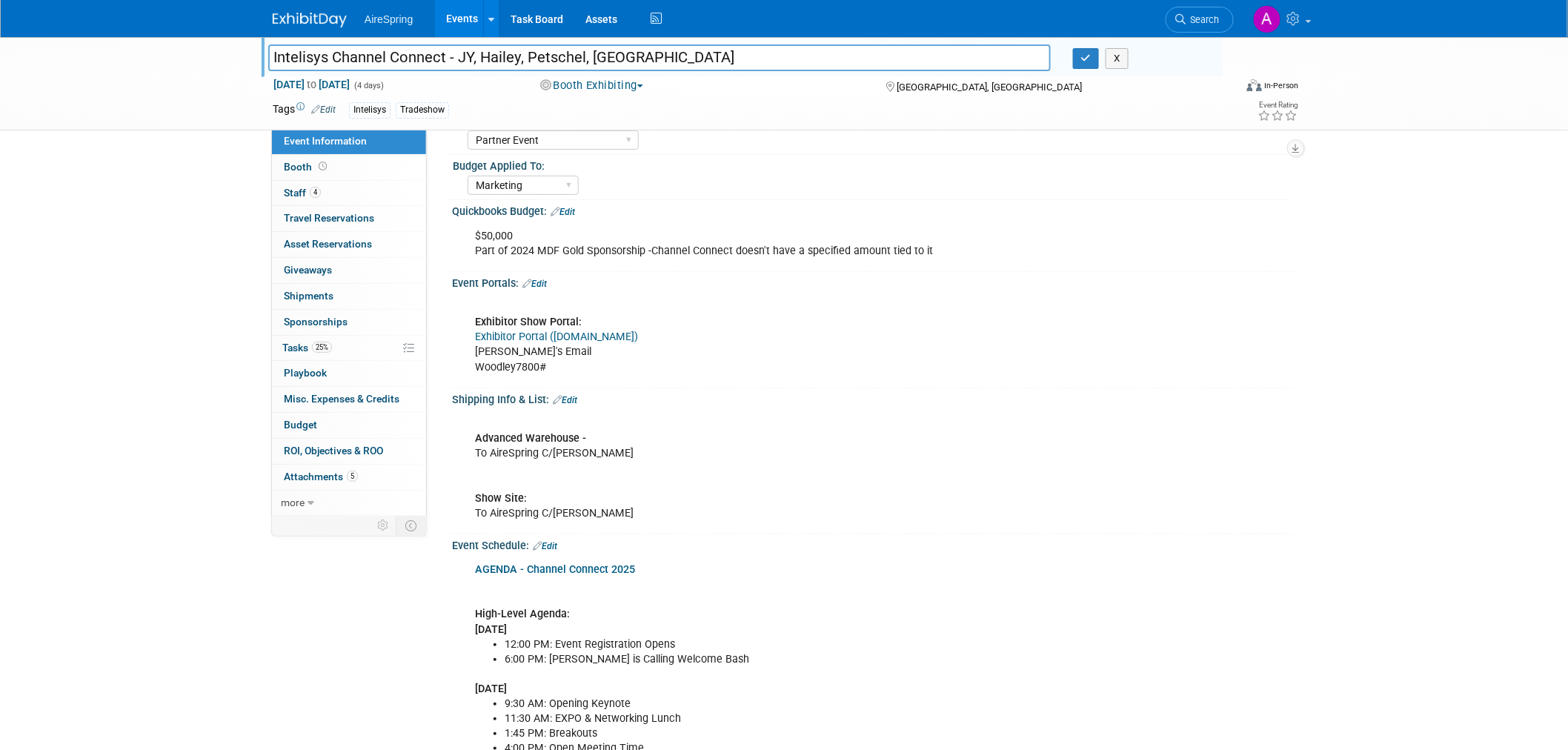
scroll to position [0, 0]
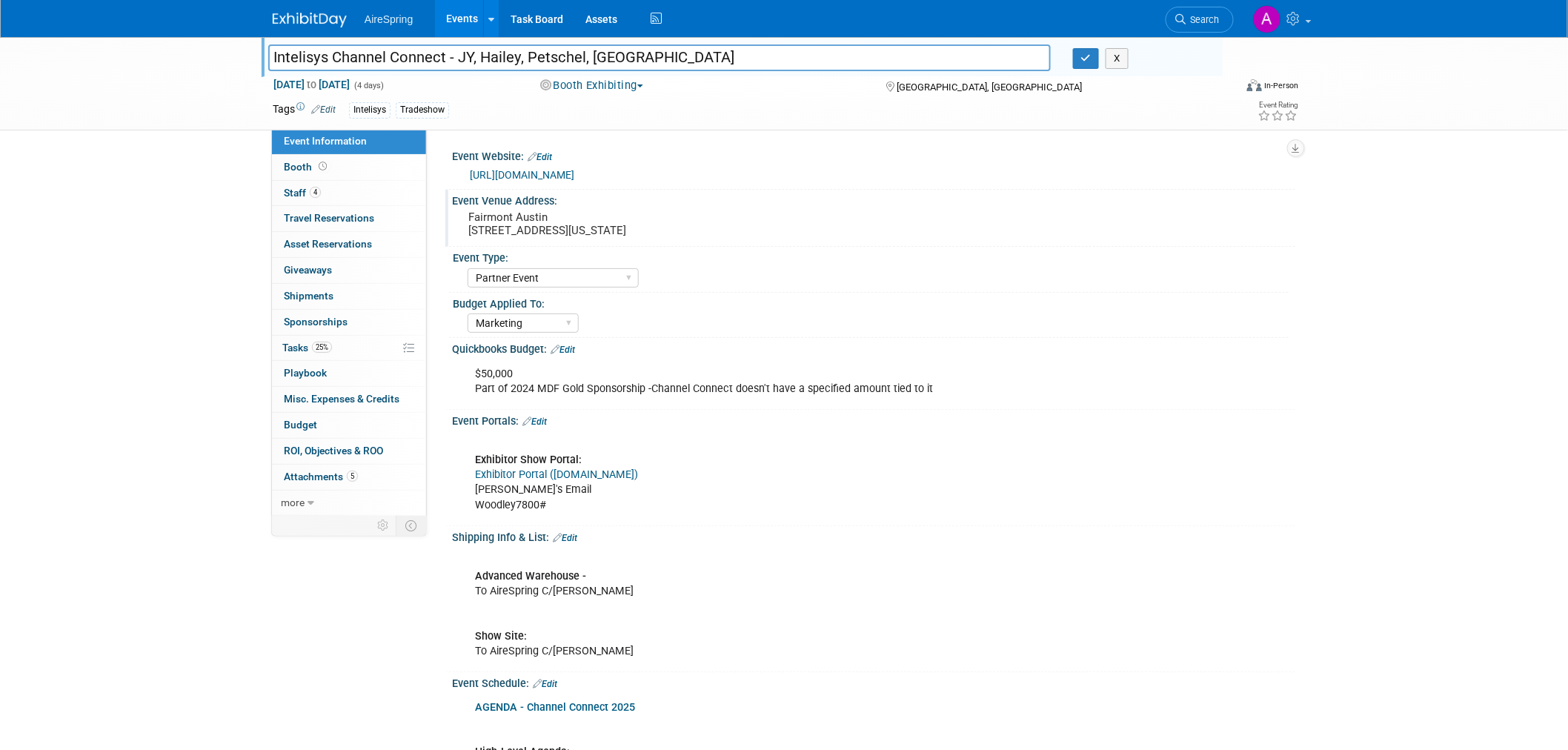
click at [574, 182] on div "https://events.intelisys.com/event/icc25/summary" at bounding box center [877, 175] width 815 height 17
click at [568, 173] on link "https://events.intelisys.com/event/icc25/summary" at bounding box center [522, 174] width 105 height 12
click at [588, 232] on pre "Fairmont Austin 101 Red River St, Austin, Texas, 78701" at bounding box center [628, 224] width 319 height 26
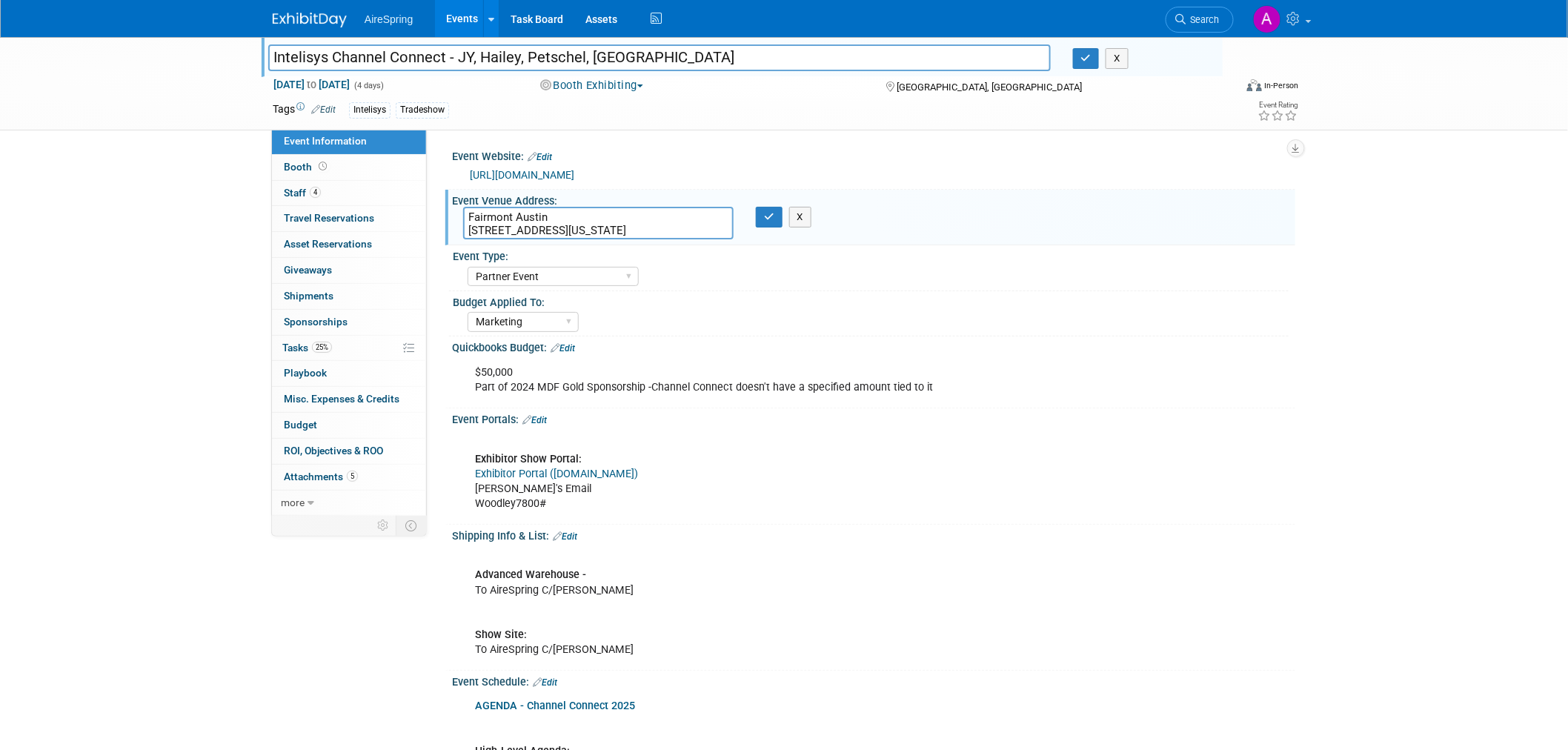
drag, startPoint x: 670, startPoint y: 228, endPoint x: 460, endPoint y: 228, distance: 210.0
click at [460, 228] on div "Fairmont Austin 101 Red River St, Austin, Texas, 78701" at bounding box center [599, 223] width 293 height 33
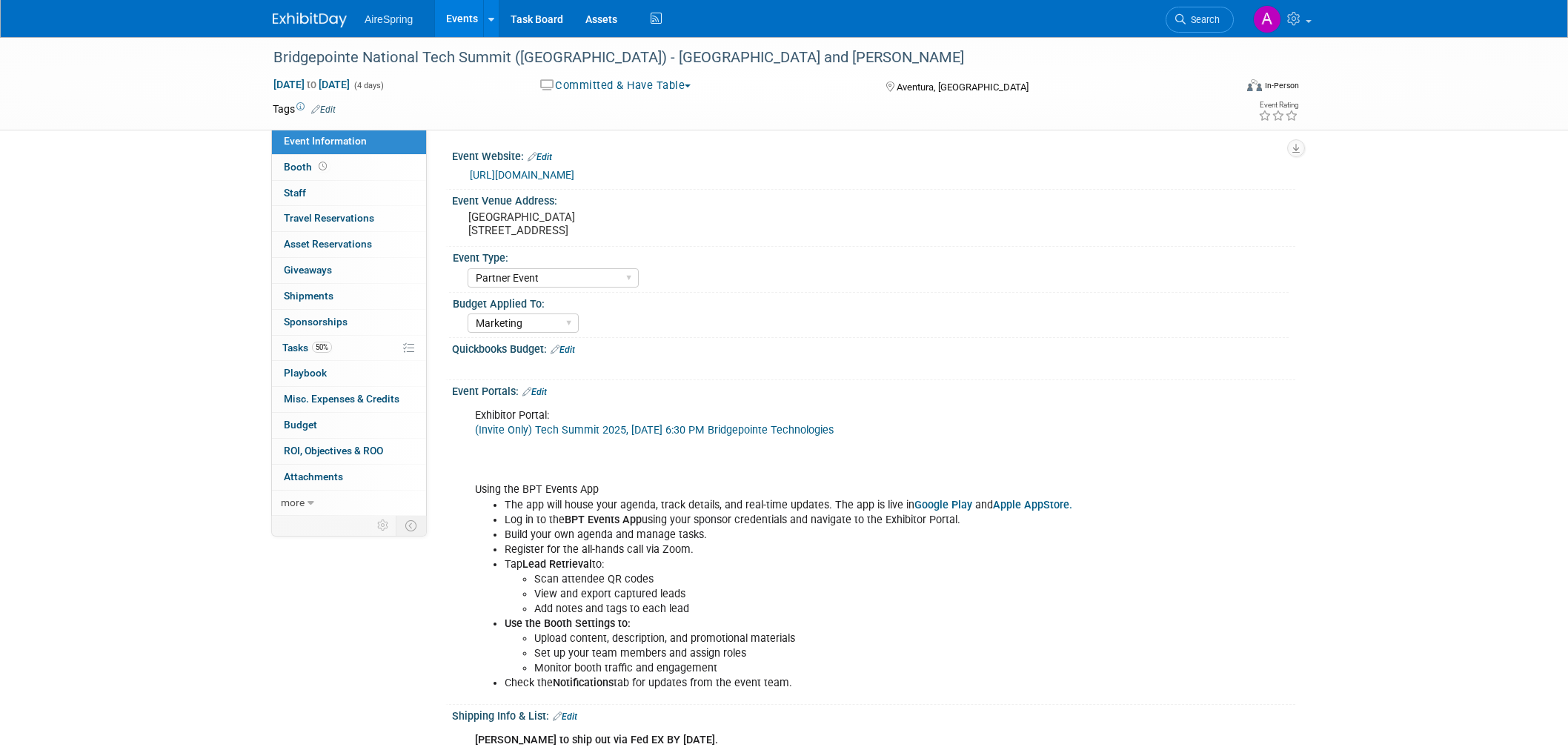
select select "Partner Event"
select select "Marketing"
click at [709, 465] on div "Exhibitor Portal: (Invite Only) Tech Summit 2025, Sun, Oct 19th, 2025 @ 6:30 PM…" at bounding box center [798, 550] width 667 height 298
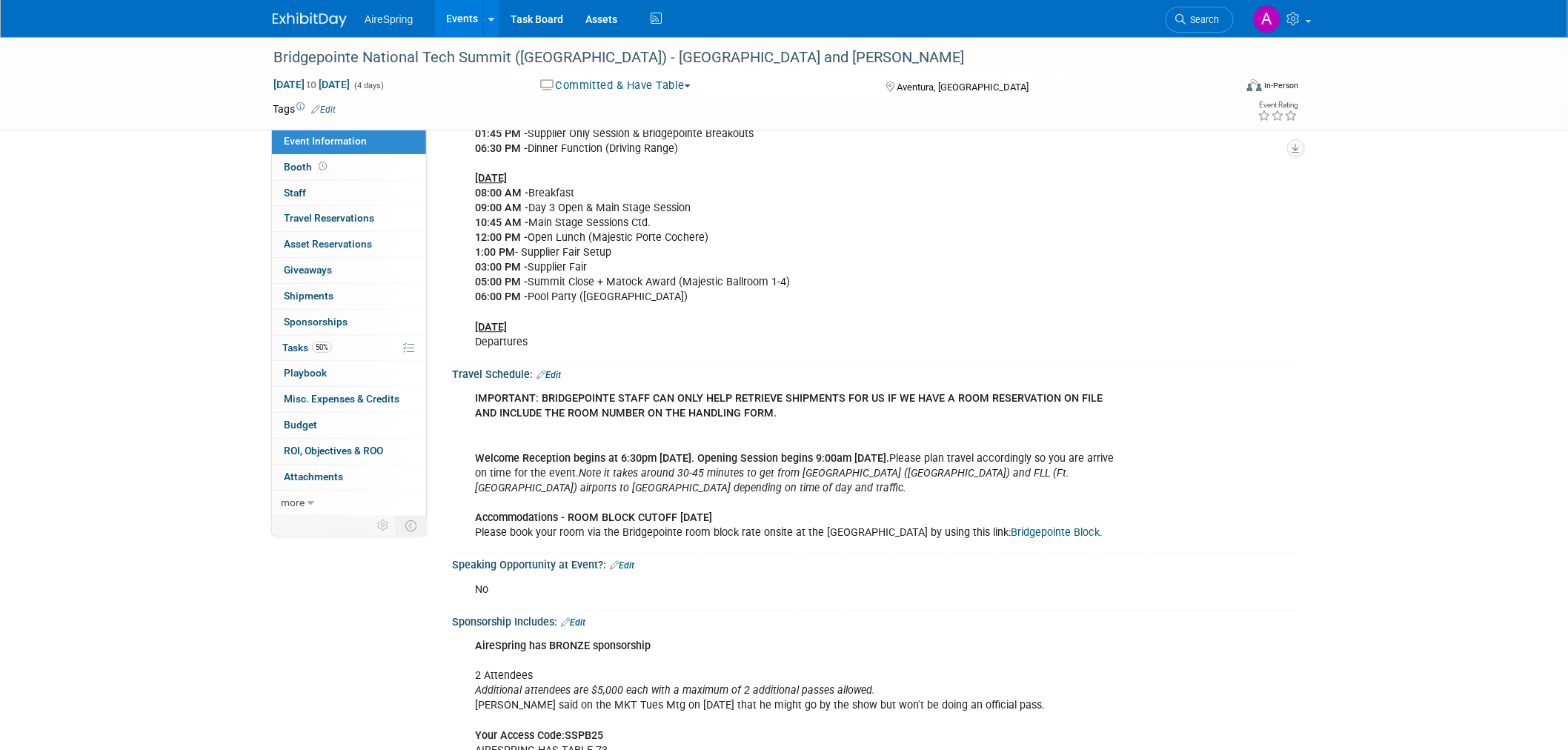
scroll to position [1565, 0]
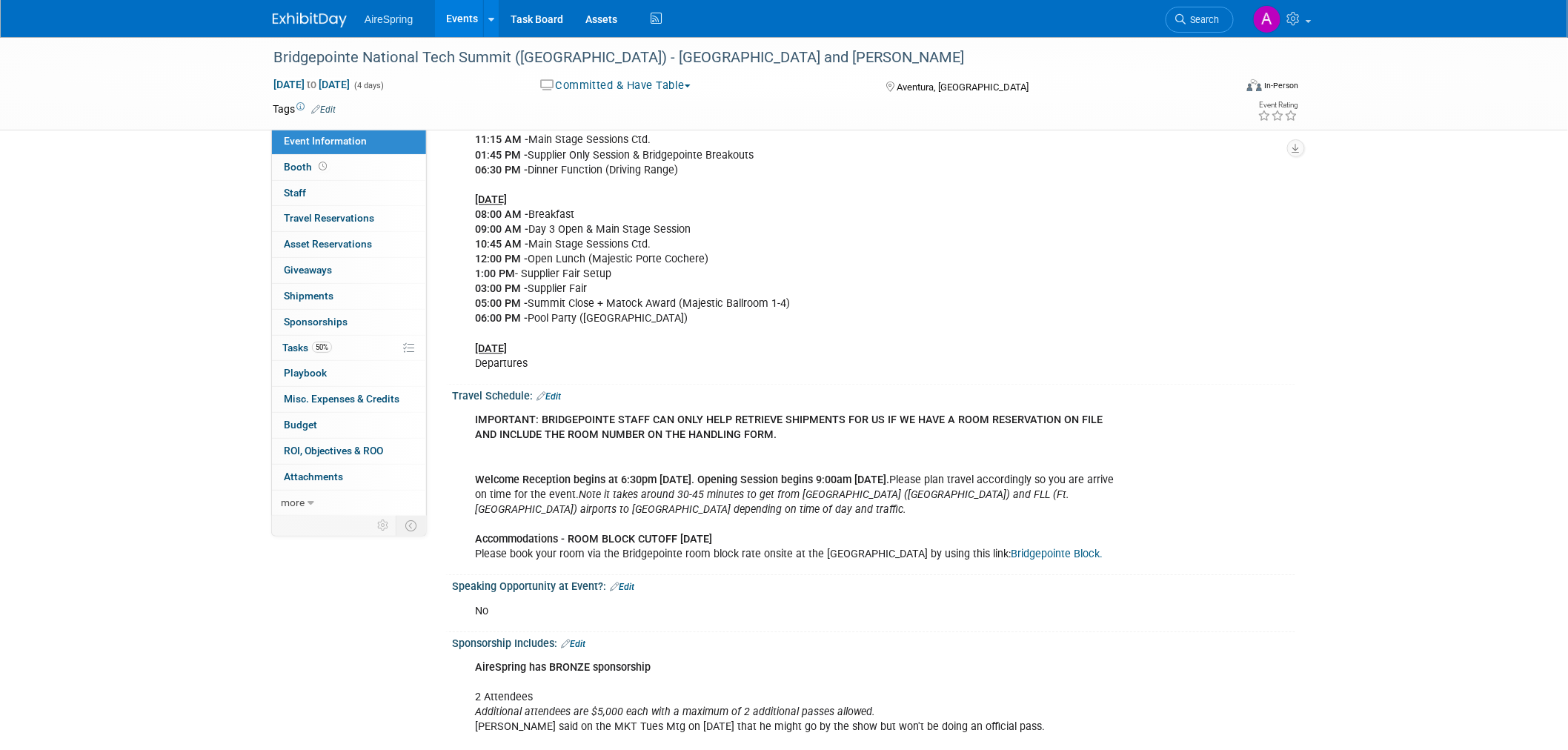
click at [1147, 490] on div "IMPORTANT: BRIDGEPOINTE STAFF CAN ONLY HELP RETRIEVE SHIPMENTS FOR US IF WE HAV…" at bounding box center [873, 487] width 843 height 169
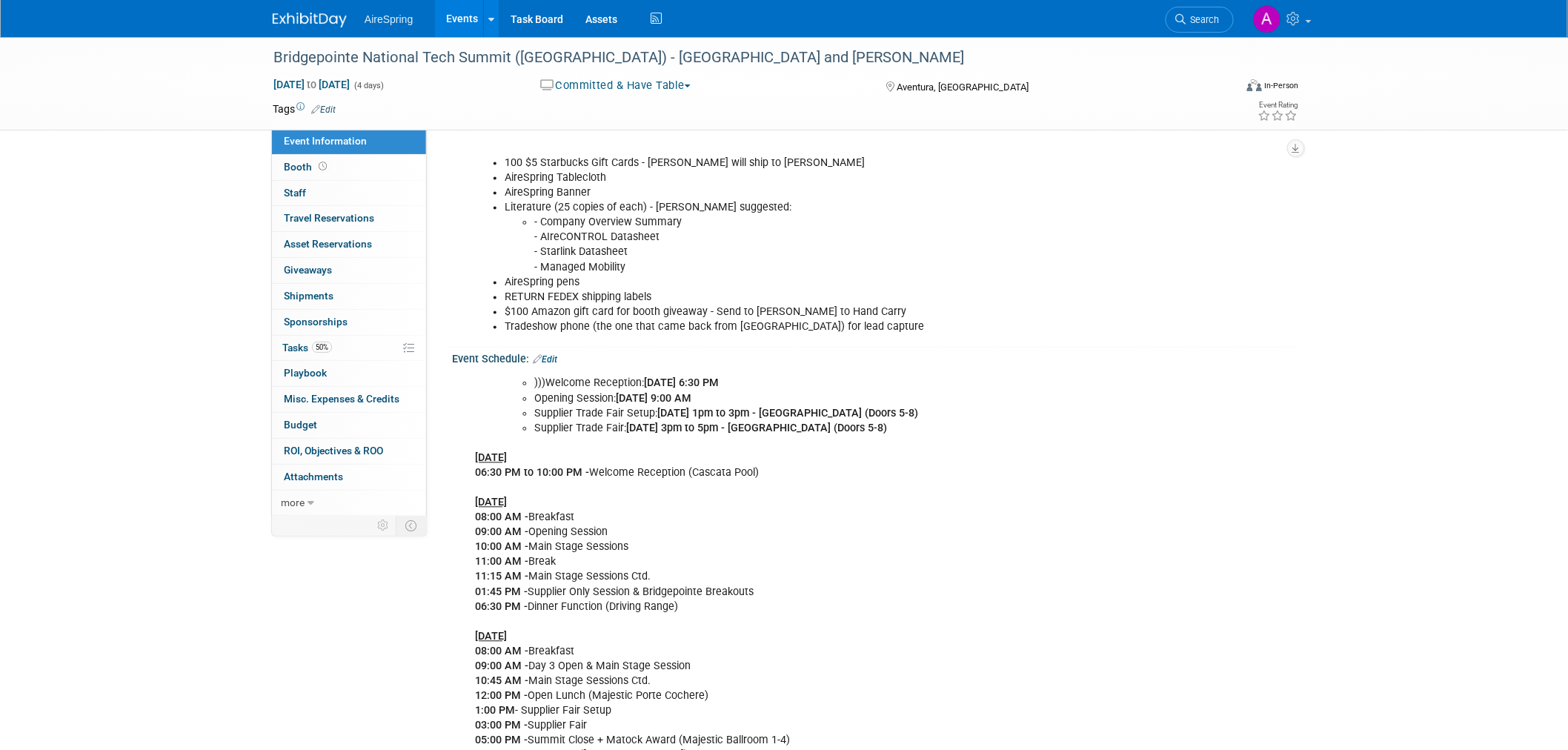
scroll to position [1400, 0]
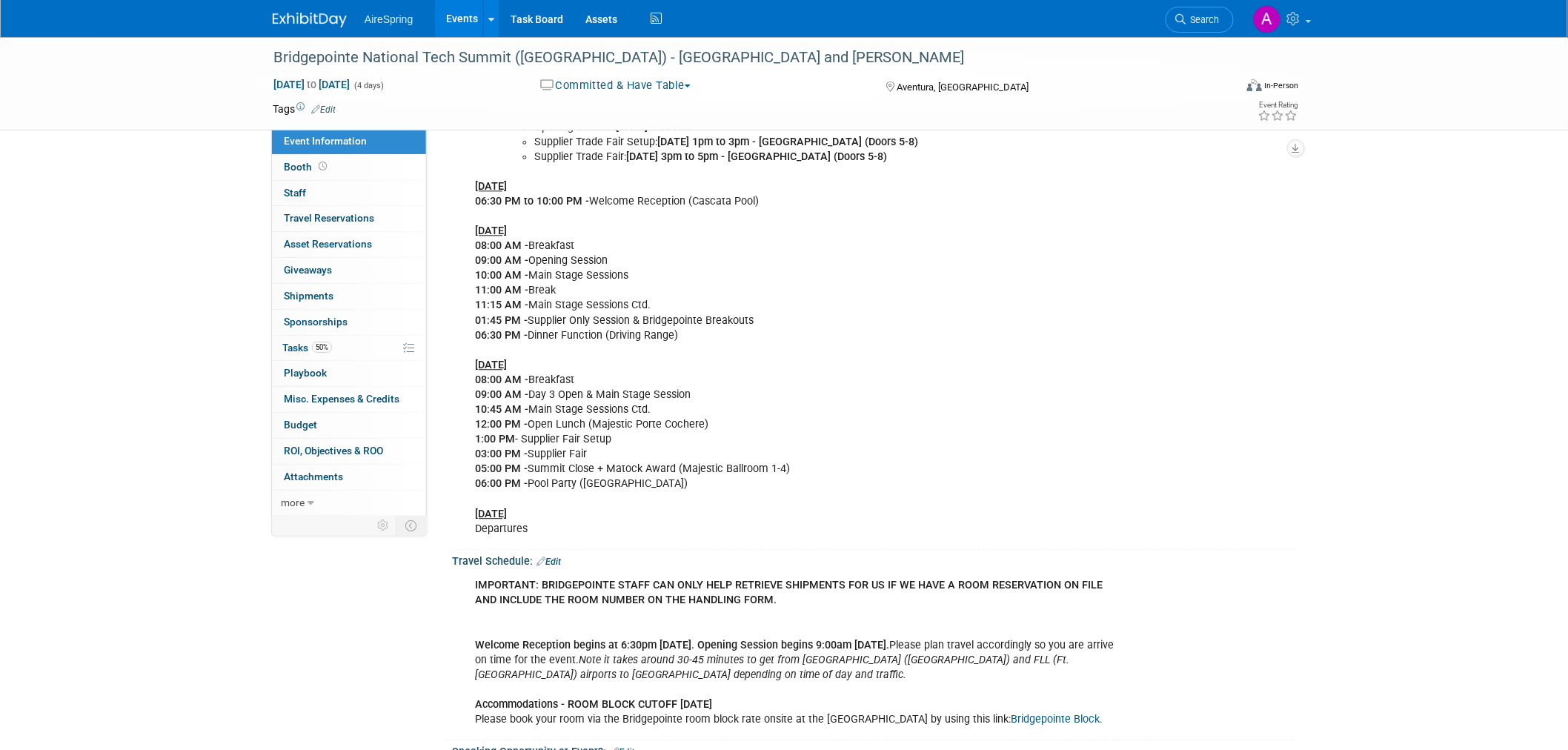
click at [169, 292] on div "Bridgepointe National Tech Summit (Miami) - JY and Hailey Oct 20, 2025 to Oct 2…" at bounding box center [784, 179] width 1568 height 3084
click at [1241, 274] on div ")))Welcome Reception: Monday, October 20 @ 6:30 PM Opening Session: Tuesday, Oc…" at bounding box center [873, 319] width 843 height 452
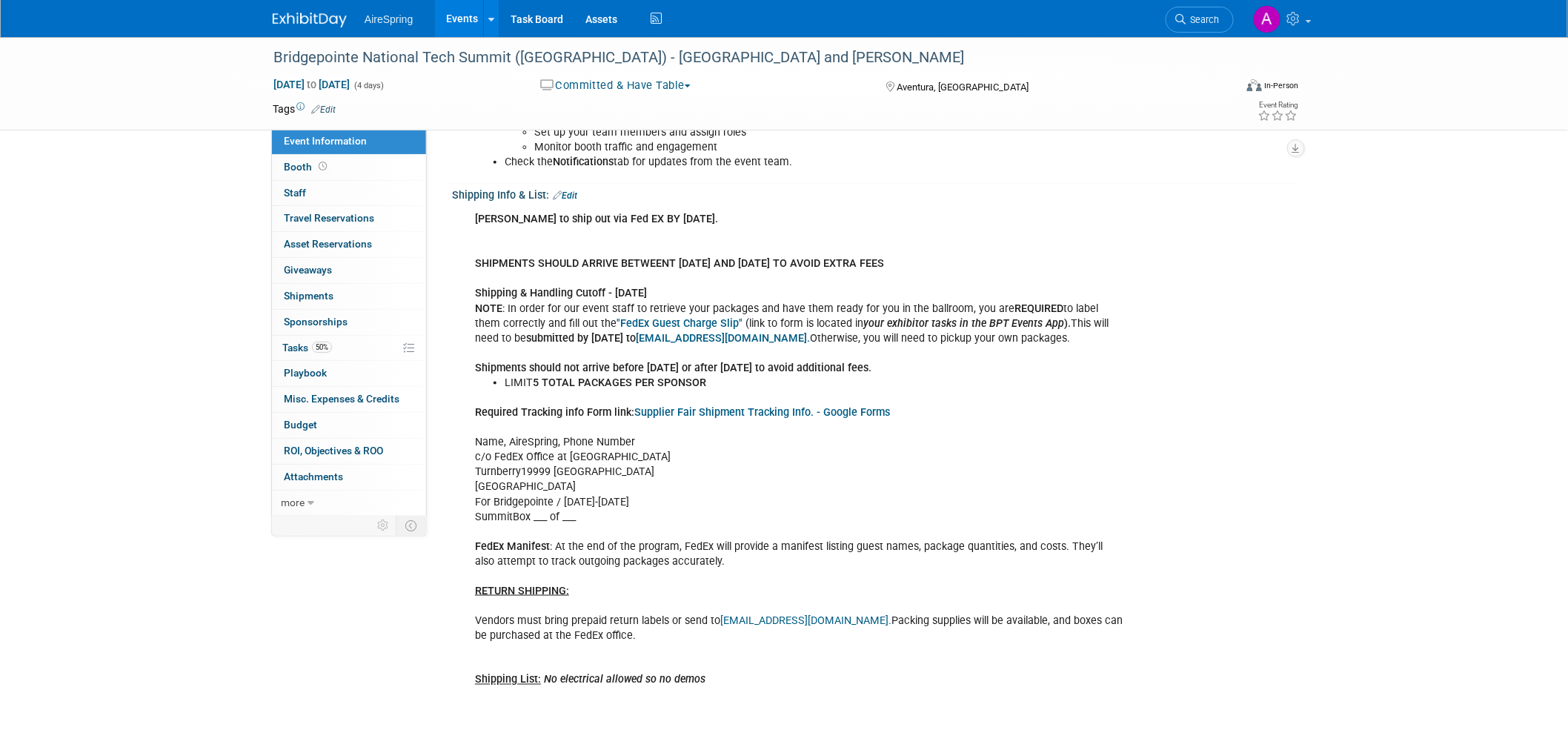
scroll to position [576, 0]
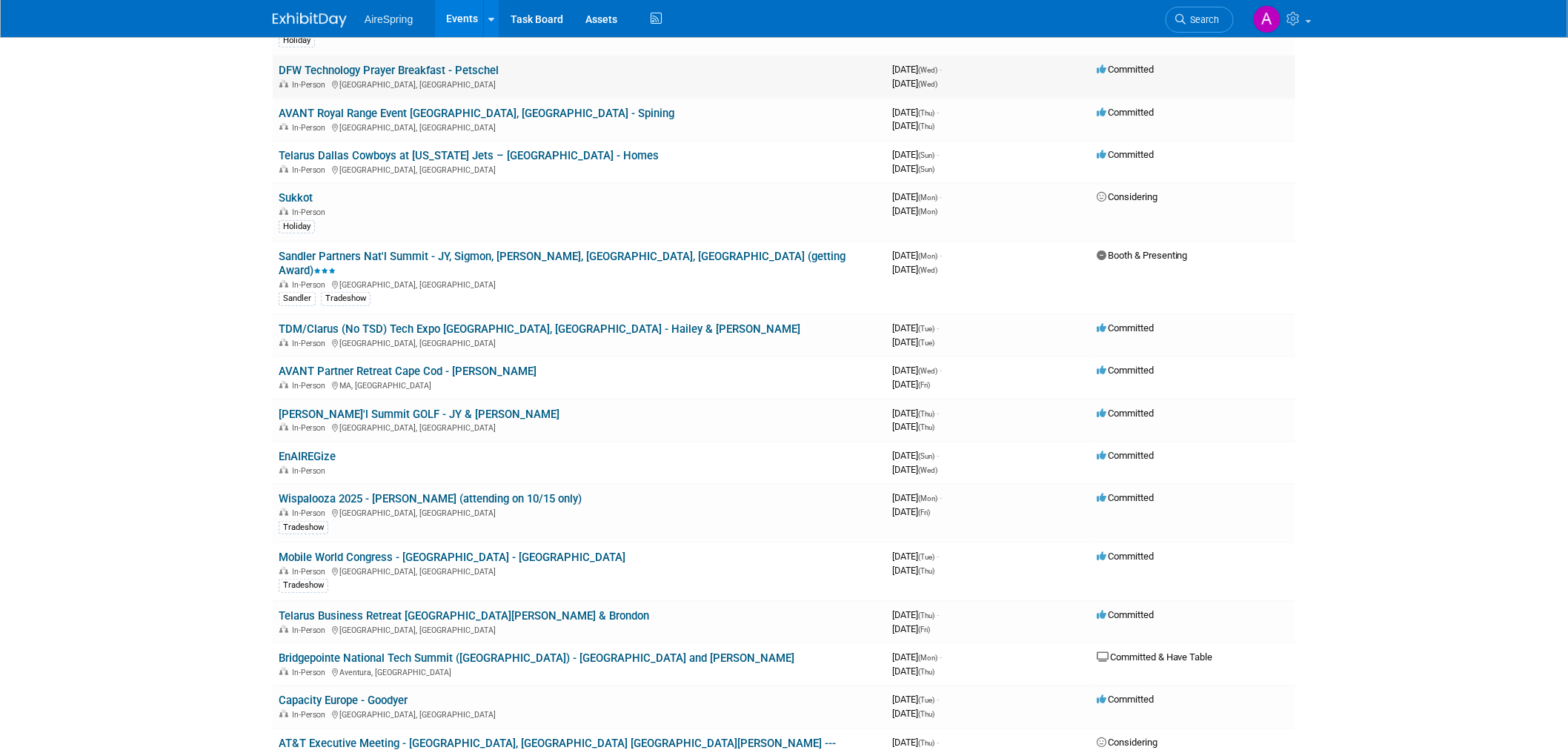
scroll to position [247, 0]
click at [1192, 16] on span "Search" at bounding box center [1203, 19] width 34 height 11
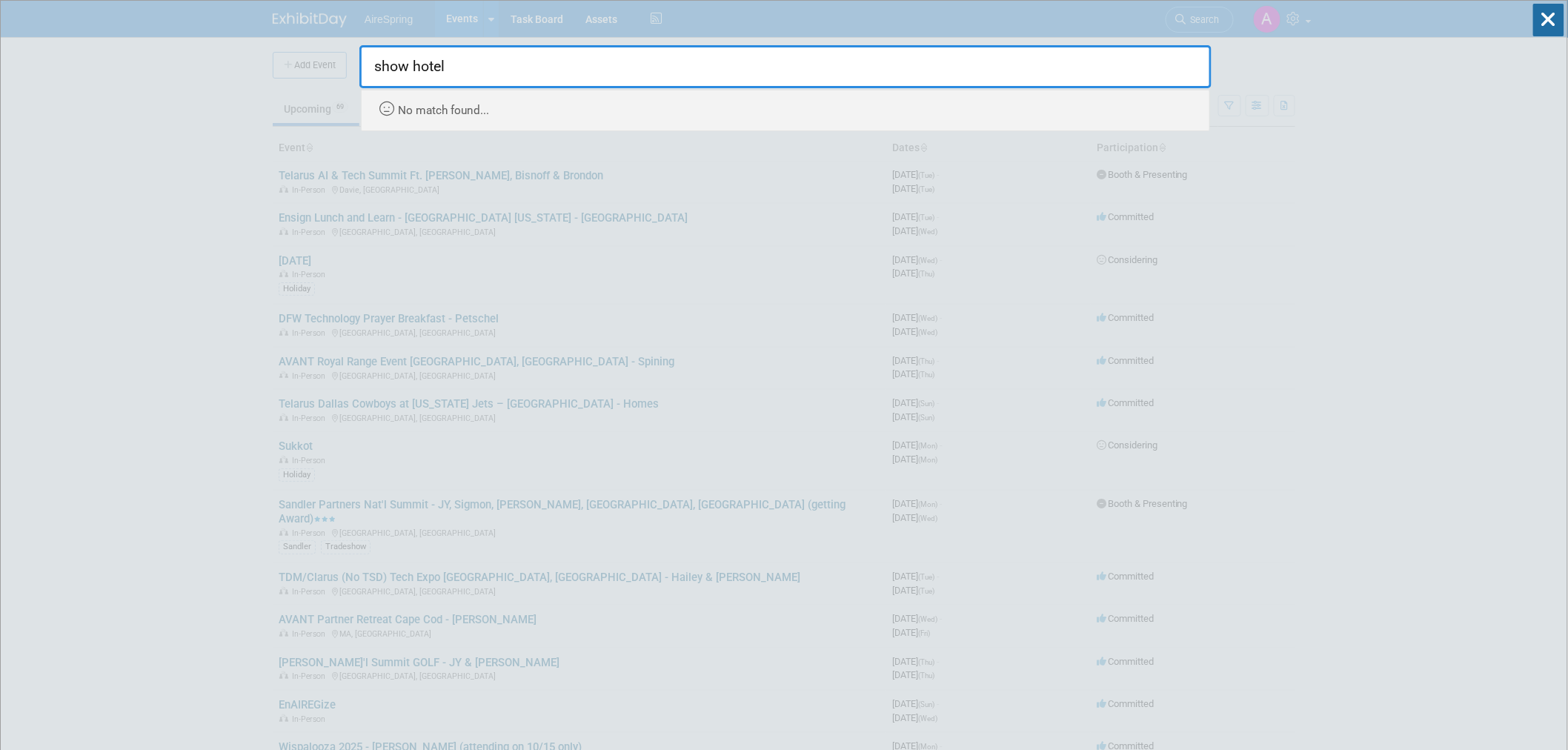
type input "show hotel"
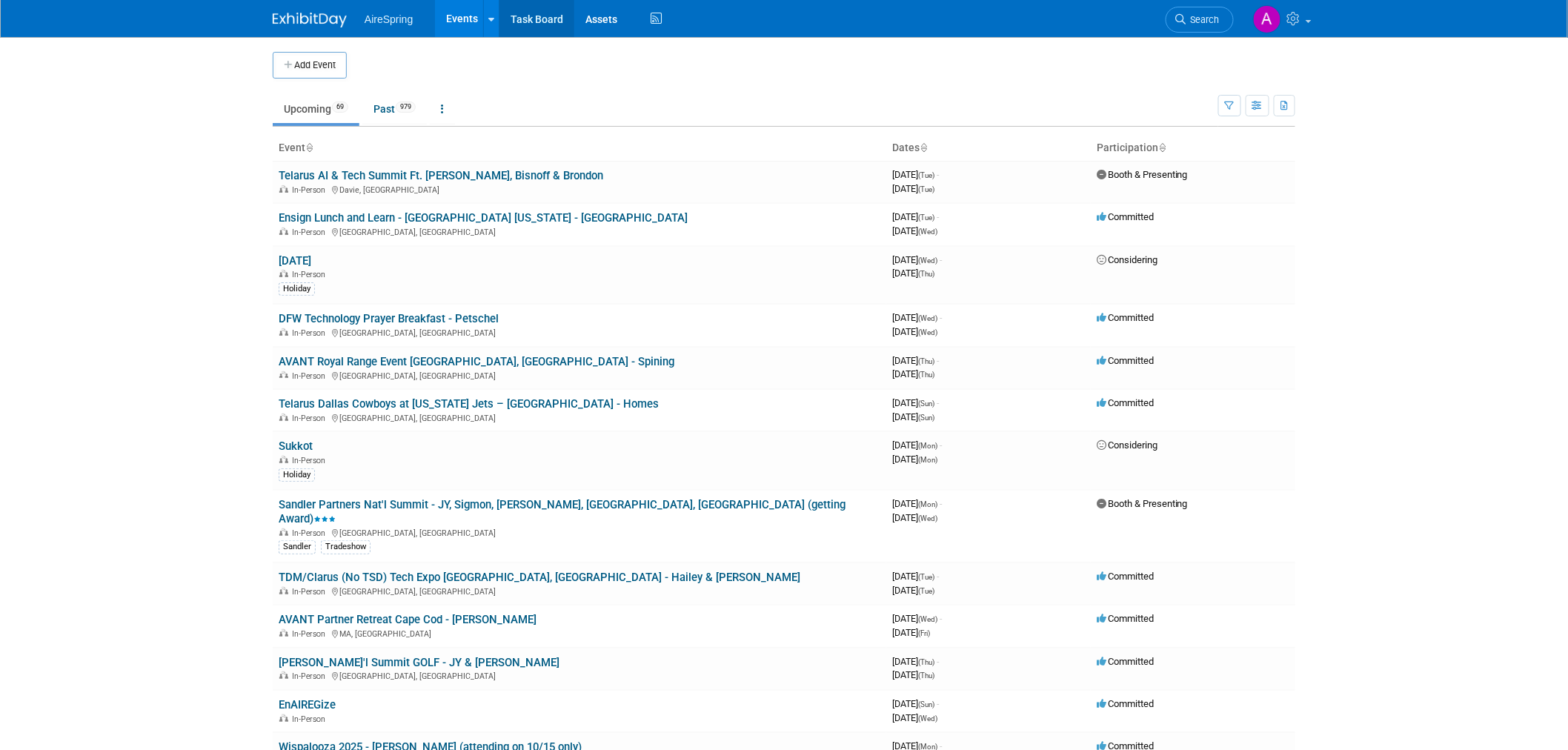
click at [544, 20] on link "Task Board" at bounding box center [537, 19] width 75 height 37
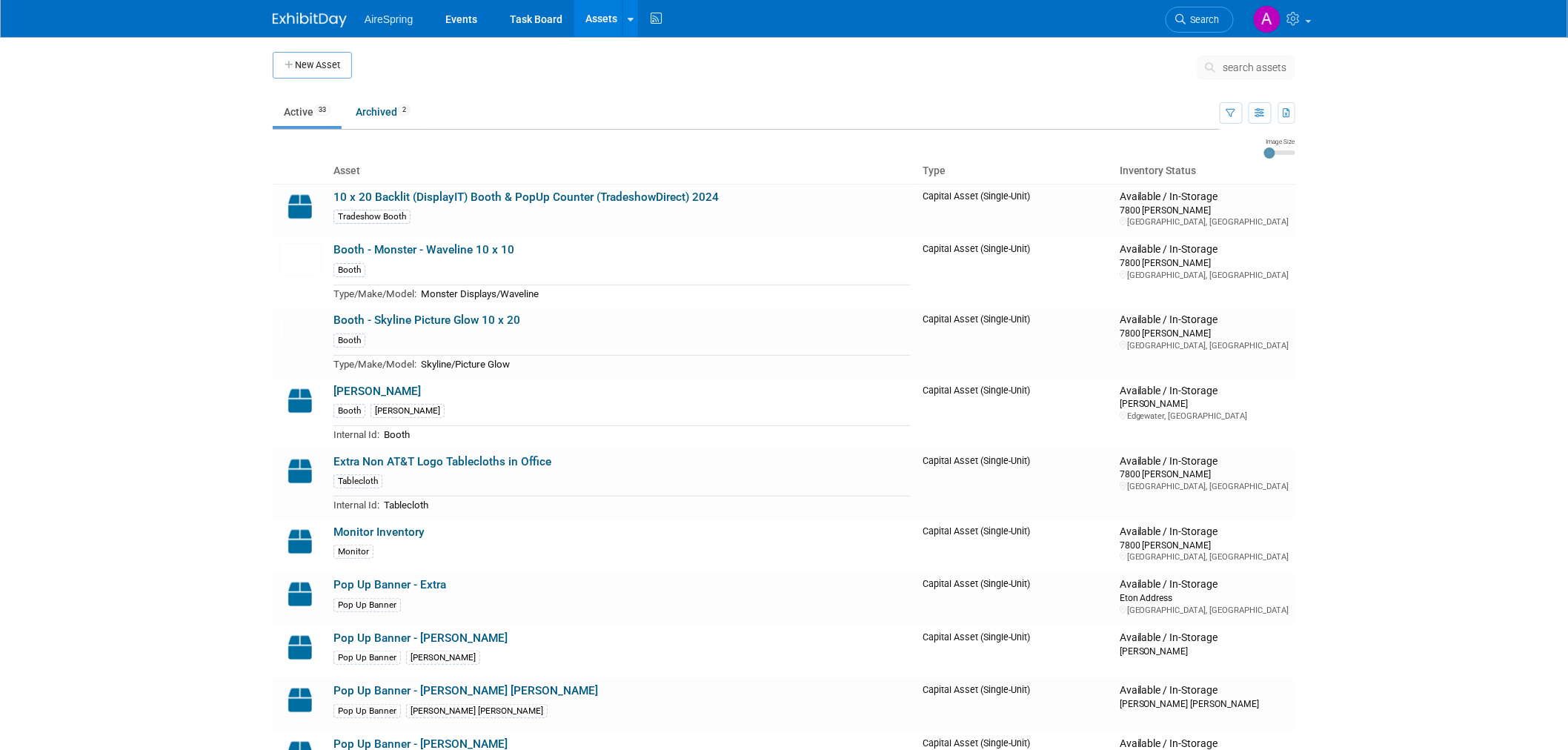
click at [372, 13] on span "AireSpring" at bounding box center [389, 19] width 48 height 12
click at [309, 112] on link "Active 33" at bounding box center [307, 112] width 69 height 28
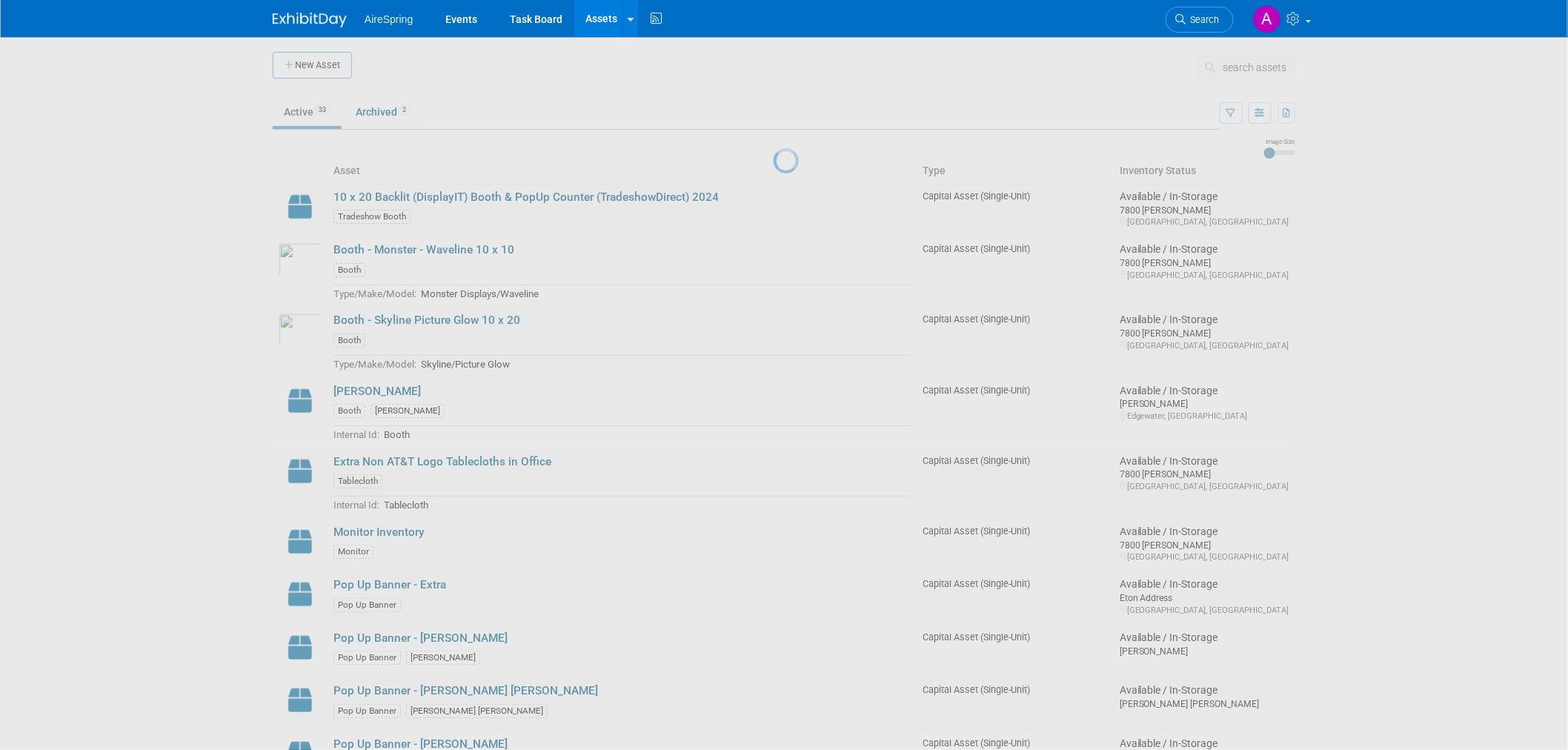
click at [774, 105] on div at bounding box center [784, 375] width 21 height 750
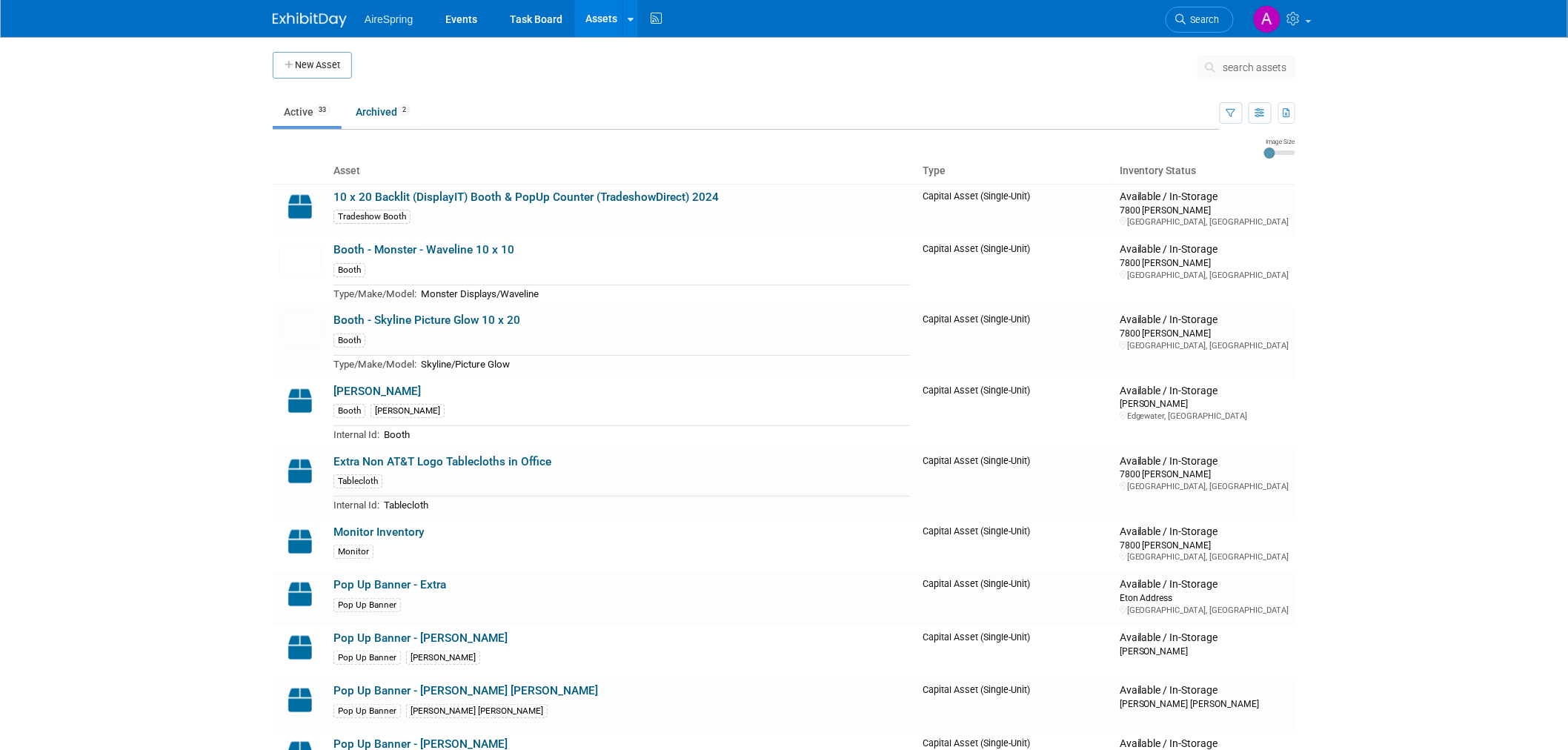
click at [317, 18] on img at bounding box center [310, 19] width 74 height 15
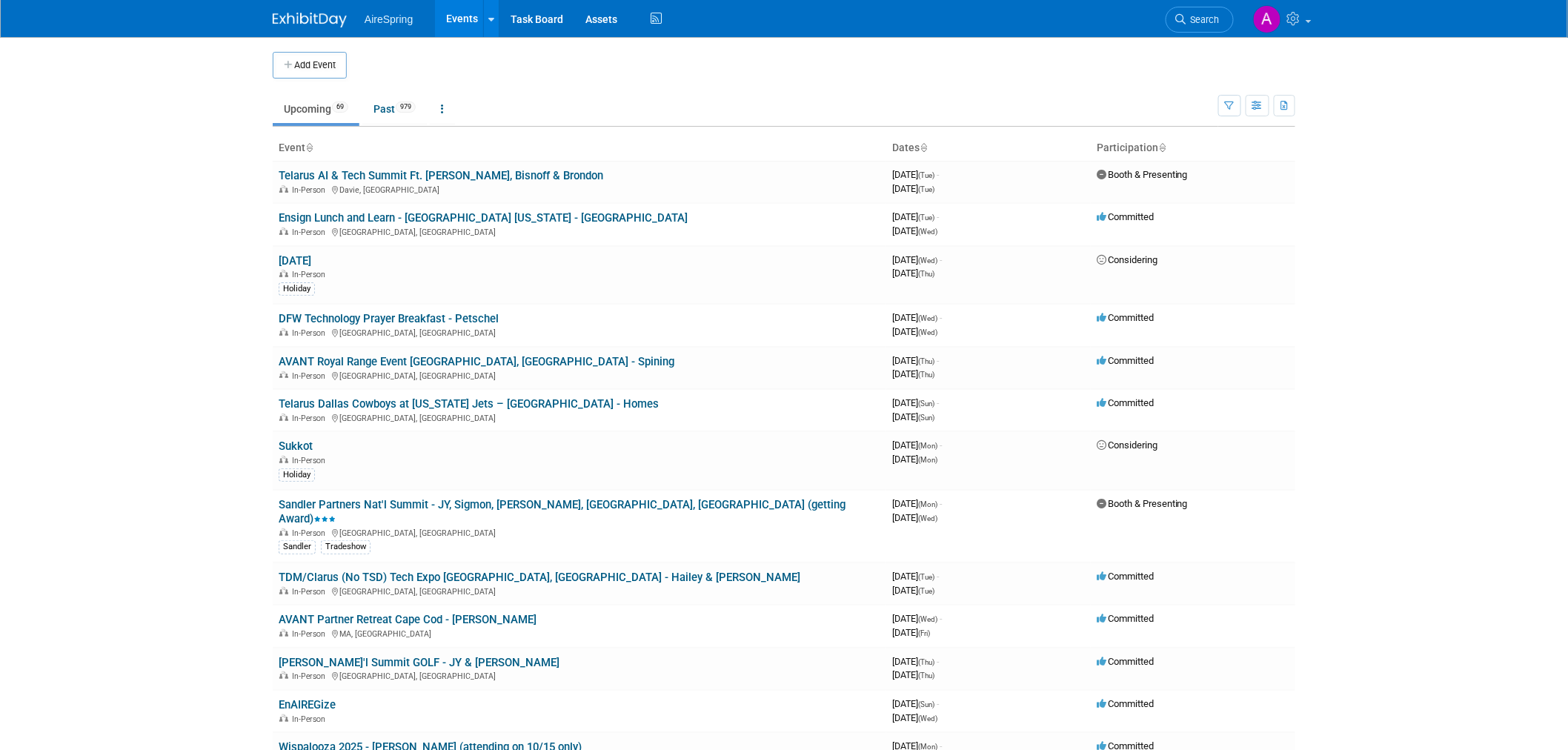
click at [144, 321] on body "AireSpring Events Add Event Bulk Upload Events Shareable Event Boards Recently …" at bounding box center [784, 375] width 1568 height 750
click at [552, 23] on link "Task Board" at bounding box center [537, 19] width 75 height 37
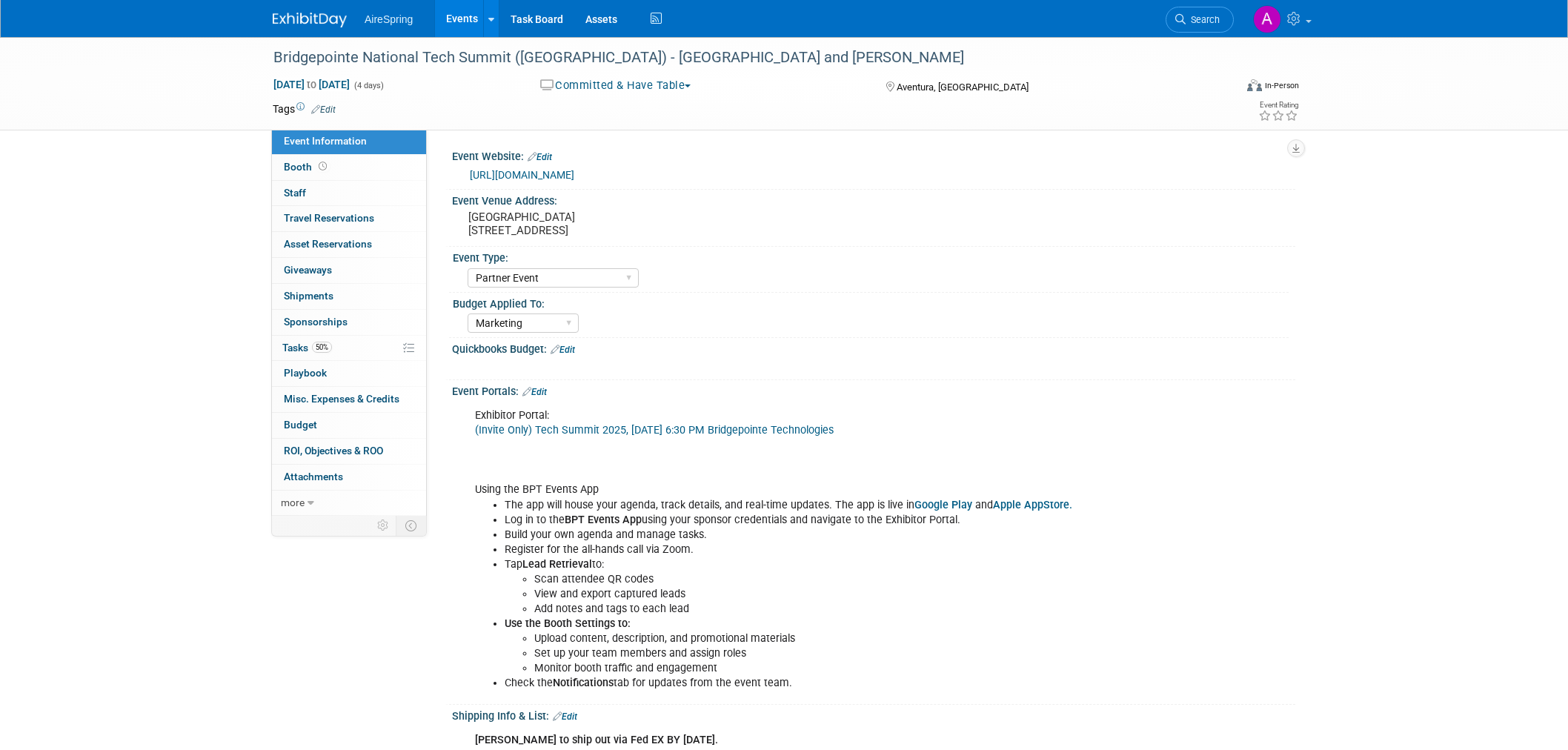
select select "Partner Event"
select select "Marketing"
click at [1086, 338] on div "Quickbooks Budget: Edit" at bounding box center [873, 347] width 843 height 19
click at [606, 274] on select "AireSpring Event AireSpring Internal Partner Event Training Tradeshow - Exhibit…" at bounding box center [553, 278] width 171 height 20
click at [1117, 329] on div "Marketing Sales Operations Customer" at bounding box center [878, 322] width 821 height 24
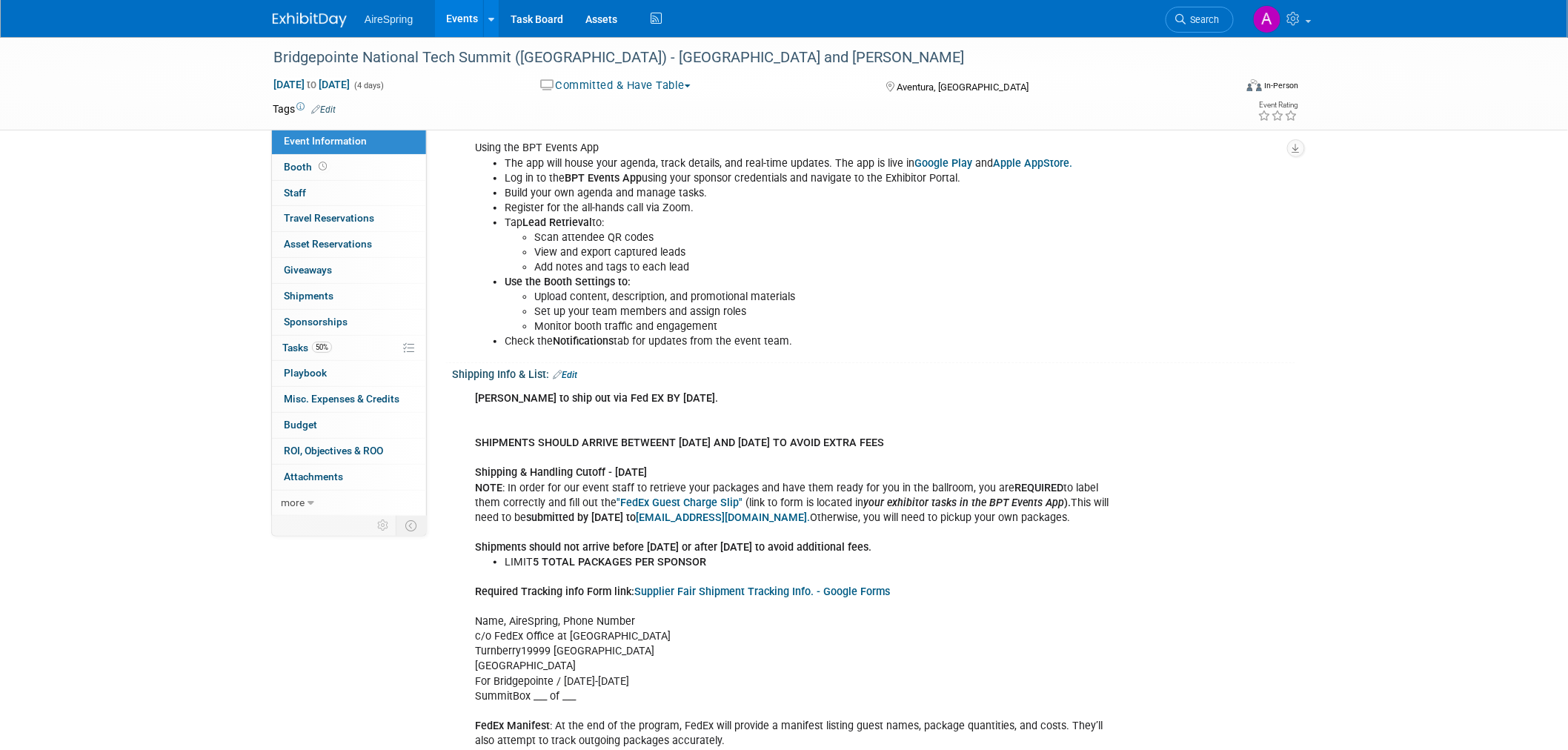
scroll to position [411, 0]
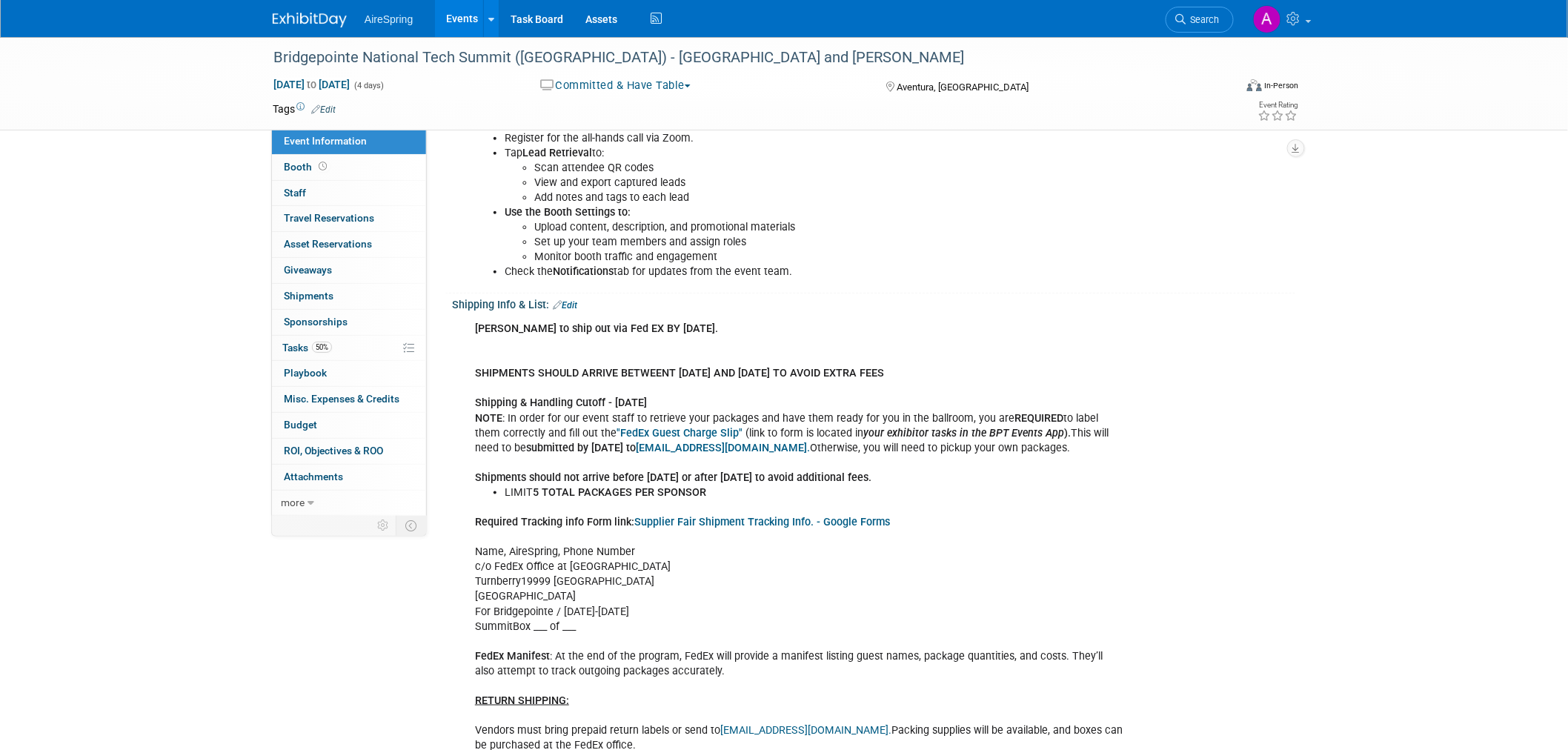
click at [558, 370] on b "SHIPMENTS SHOULD ARRIVE BETWEENT [DATE] AND [DATE] TO AVOID EXTRA FEES" at bounding box center [679, 373] width 409 height 12
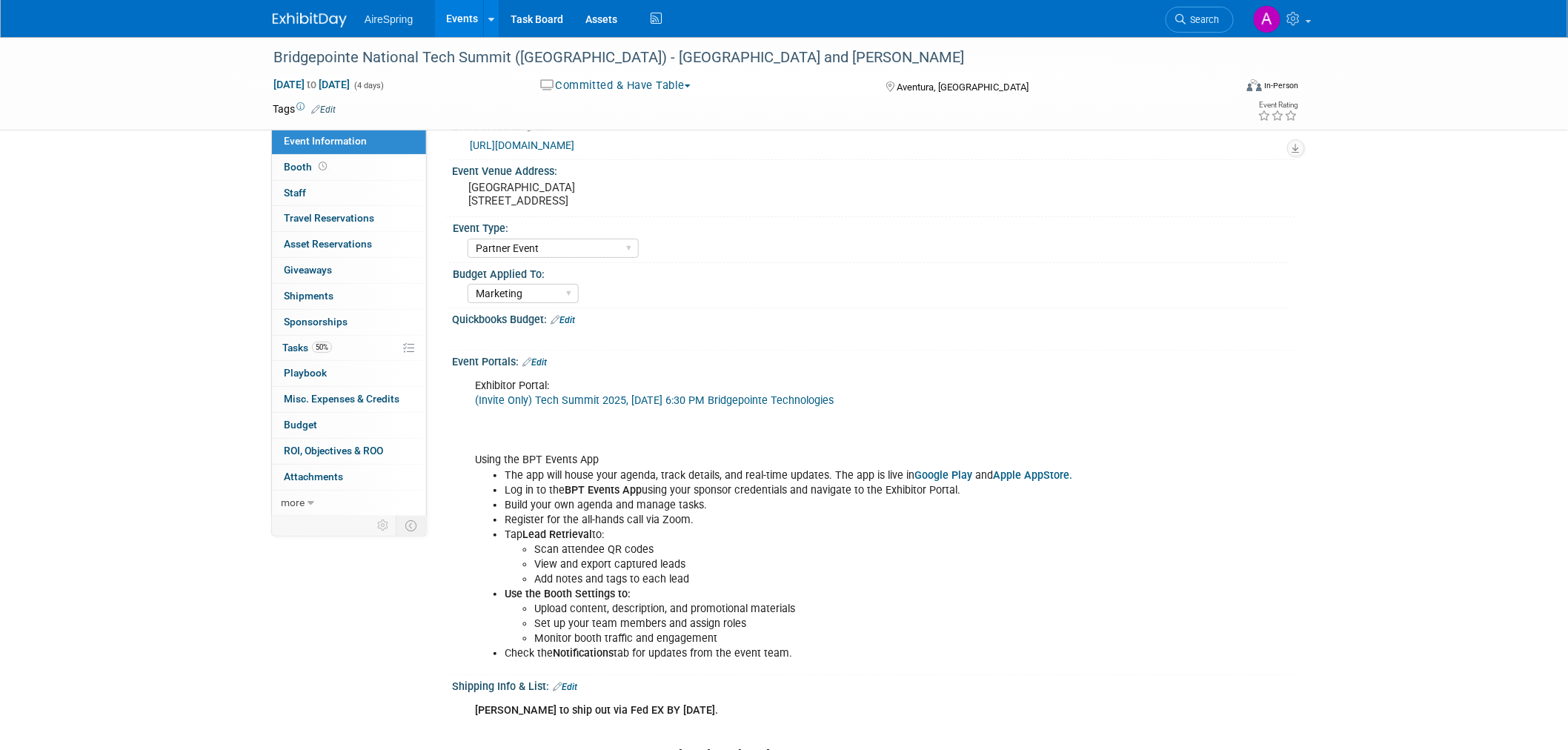
scroll to position [0, 0]
